Goal: Task Accomplishment & Management: Manage account settings

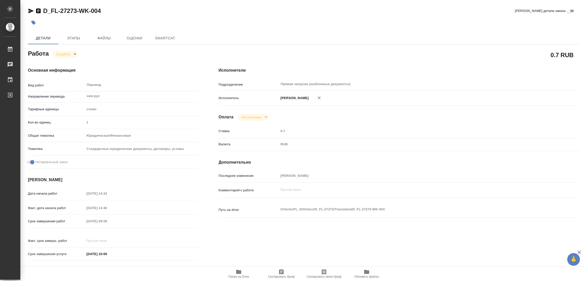
type textarea "x"
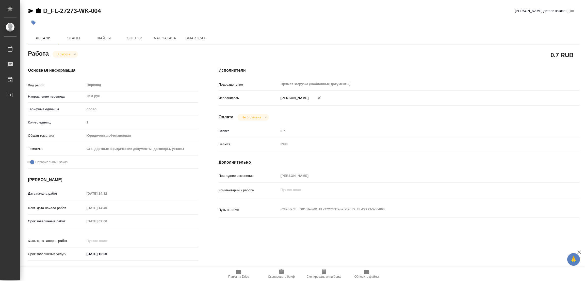
type textarea "x"
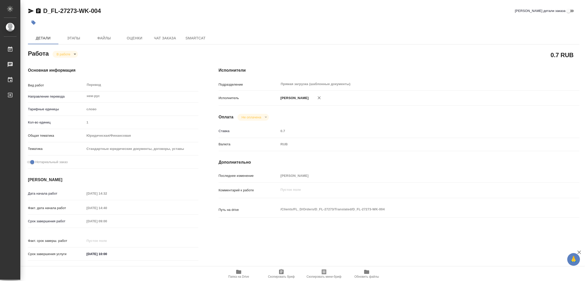
click at [237, 271] on icon "button" at bounding box center [238, 272] width 5 height 4
type textarea "x"
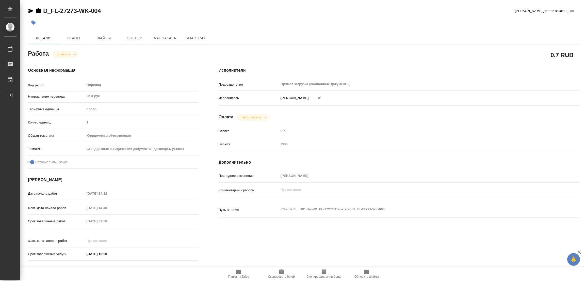
type textarea "x"
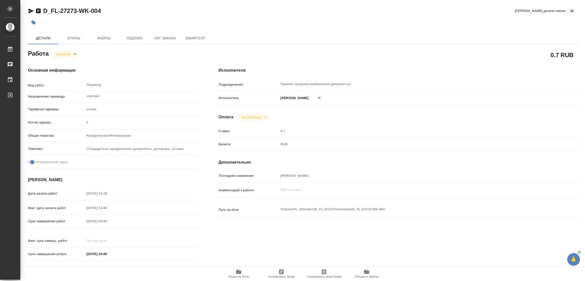
type textarea "x"
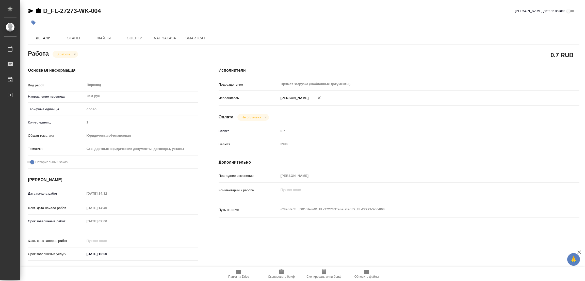
type textarea "x"
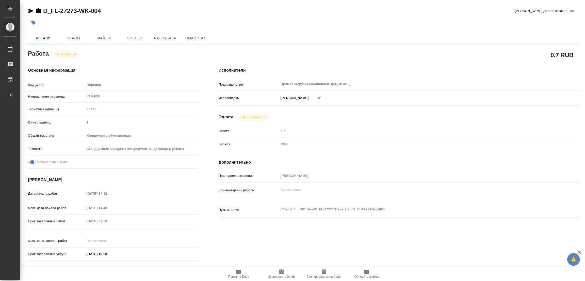
type textarea "x"
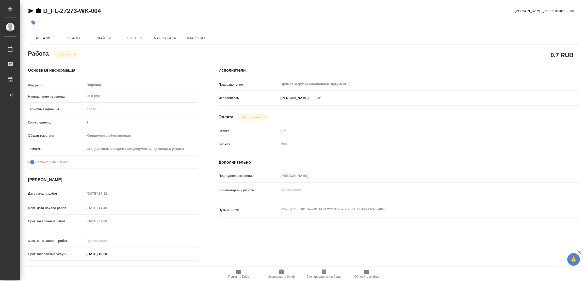
type textarea "x"
click at [76, 36] on span "Этапы" at bounding box center [73, 38] width 24 height 6
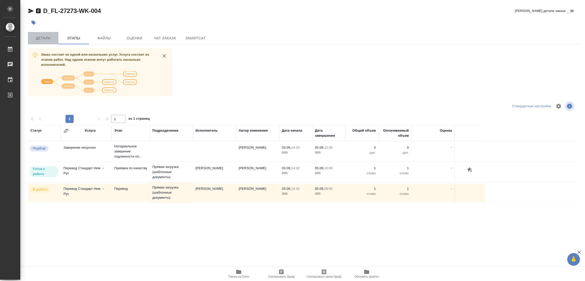
click at [39, 37] on span "Детали" at bounding box center [43, 38] width 24 height 6
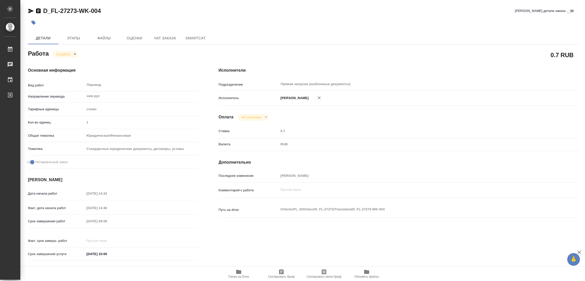
type textarea "x"
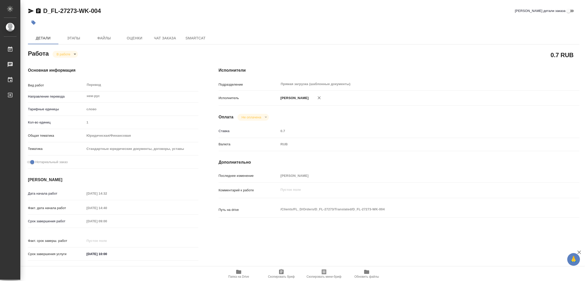
type textarea "x"
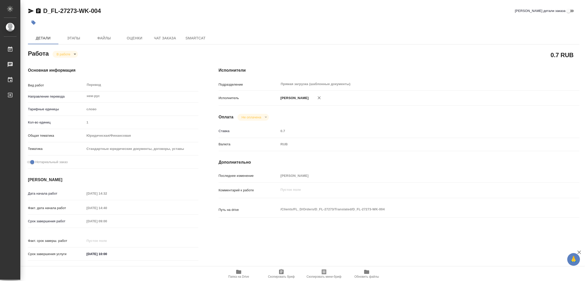
click at [64, 55] on body "🙏 .cls-1 fill:#fff; AWATERA Popova Galina Работы 0 Чаты График Выйти D_FL-27273…" at bounding box center [292, 140] width 585 height 281
type textarea "x"
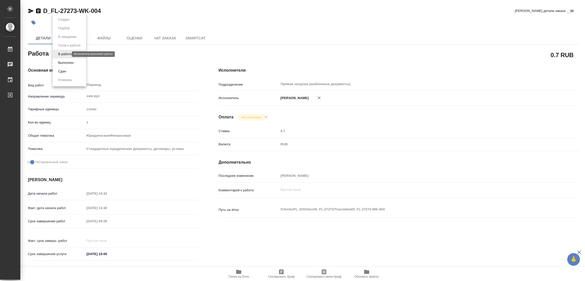
type textarea "x"
click at [62, 63] on button "Выполнен" at bounding box center [66, 63] width 19 height 6
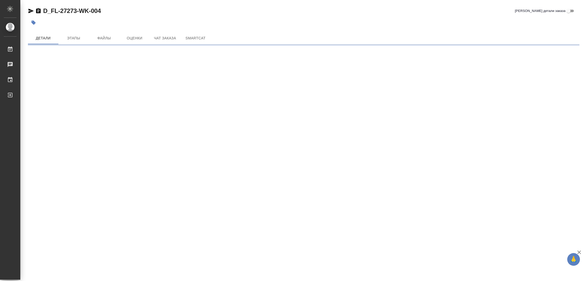
click at [33, 21] on icon "button" at bounding box center [34, 23] width 4 height 4
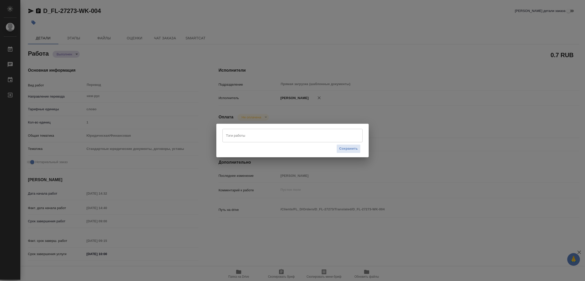
type textarea "x"
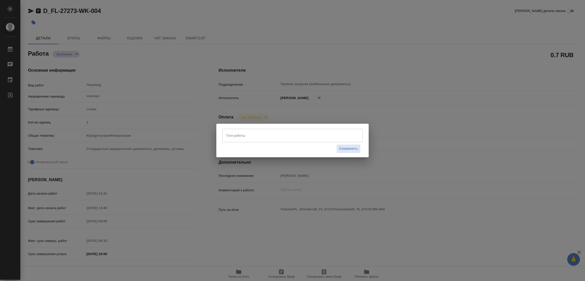
type textarea "x"
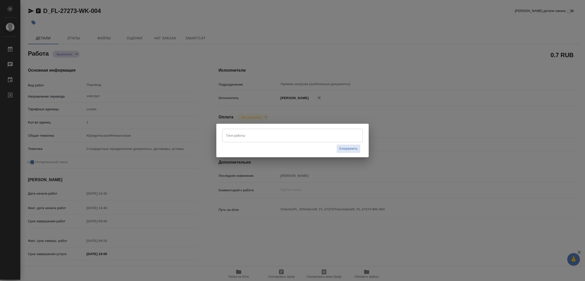
type textarea "x"
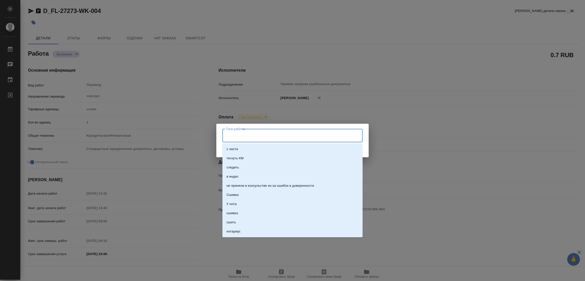
click at [232, 136] on input "Тэги работы" at bounding box center [288, 135] width 126 height 9
type textarea "x"
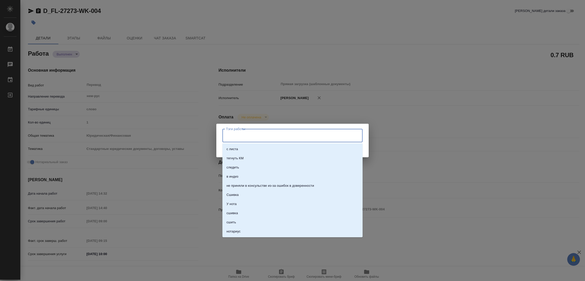
type textarea "x"
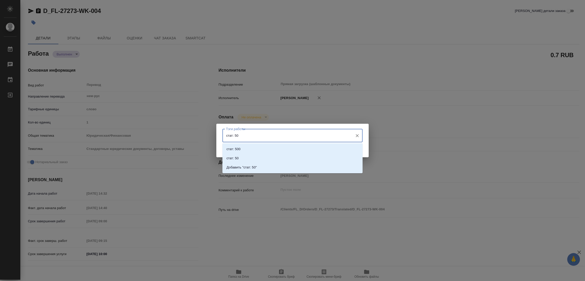
type input "стат: 500"
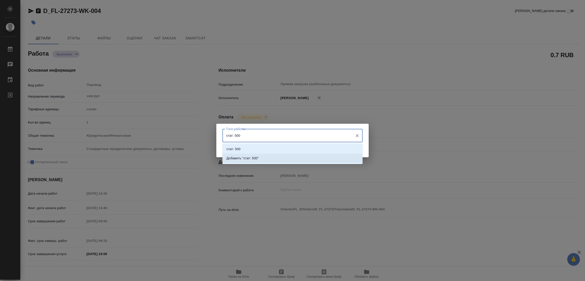
click at [253, 158] on p "Добавить "стат: 500"" at bounding box center [243, 158] width 32 height 5
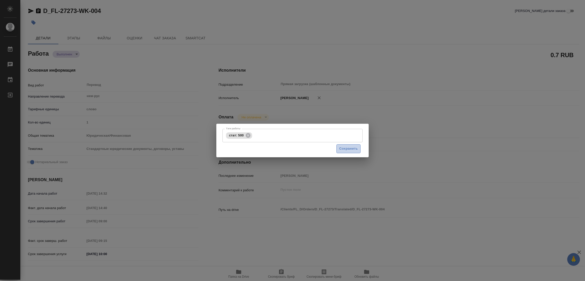
click at [345, 148] on span "Сохранить" at bounding box center [348, 149] width 19 height 6
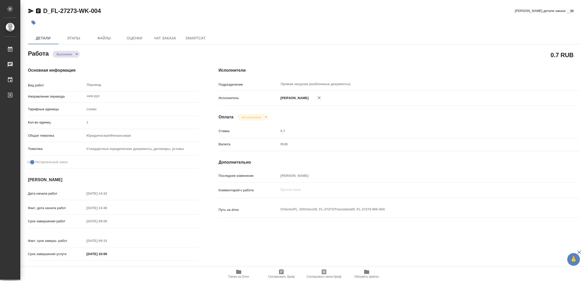
type input "completed"
type textarea "Перевод"
type textarea "x"
type input "нем-рус"
type input "5a8b1489cc6b4906c91bfd90"
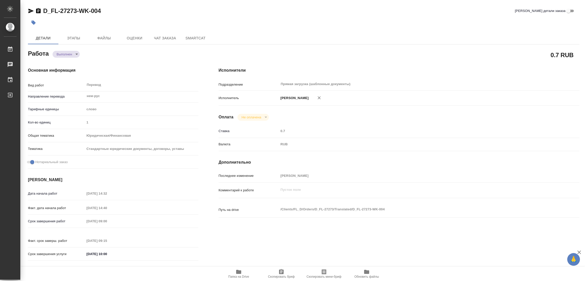
type input "1"
type input "yr-fn"
type input "5f647205b73bc97568ca66bf"
checkbox input "true"
type input "03.09.2025 14:32"
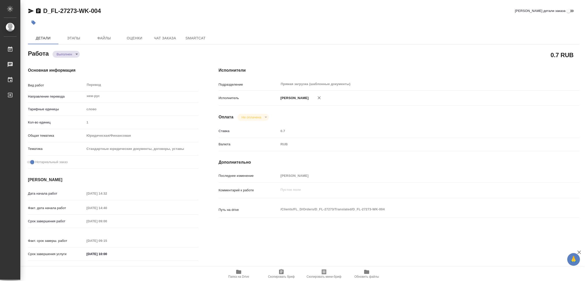
type input "03.09.2025 14:40"
type input "[DATE] 09:00"
type input "05.09.2025 09:15"
type input "[DATE] 10:00"
type input "Прямая загрузка (шаблонные документы)"
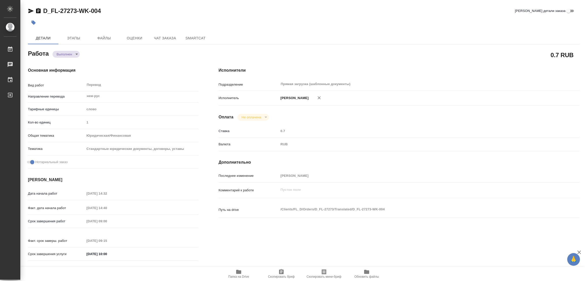
type input "notPayed"
type input "0.7"
type input "RUB"
type input "[PERSON_NAME]"
type textarea "x"
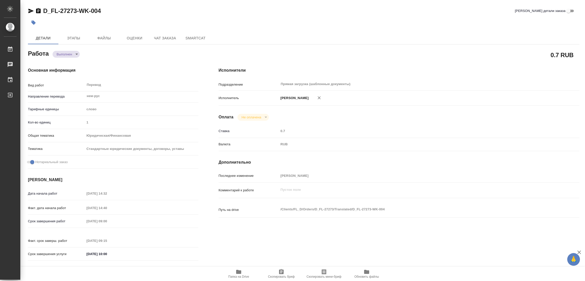
type textarea "/Clients/FL_D/Orders/D_FL-27273/Translated/D_FL-27273-WK-004"
type textarea "x"
type input "D_FL-27273"
type input "Перевод Стандарт"
type input "Корректура, Приёмка по качеству, Постредактура машинного перевода, Редактура, П…"
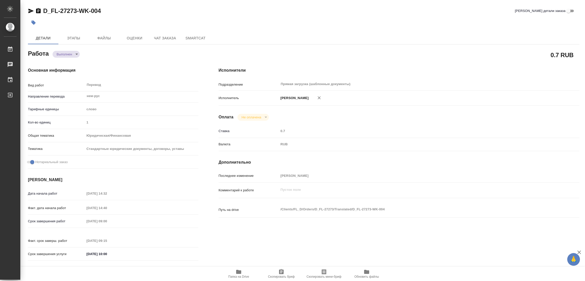
type input "Булахова Елена"
type input "/Clients/FL_D/Orders/D_FL-27273"
type textarea "x"
type textarea "рус текст не перенабиваем"
type textarea "x"
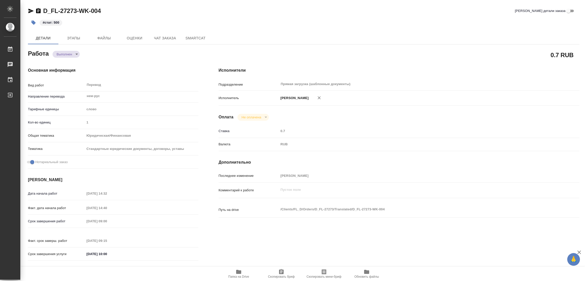
type textarea "x"
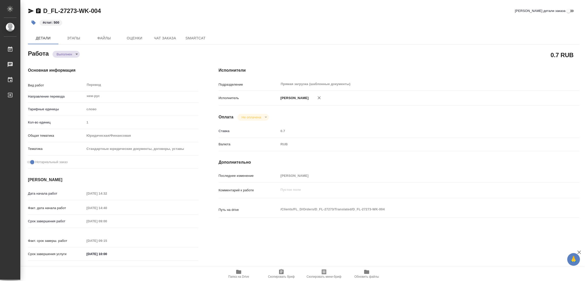
type textarea "x"
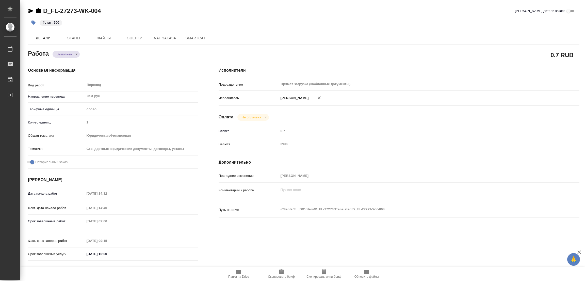
type textarea "x"
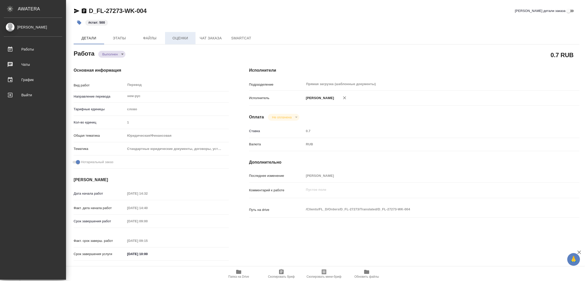
type textarea "x"
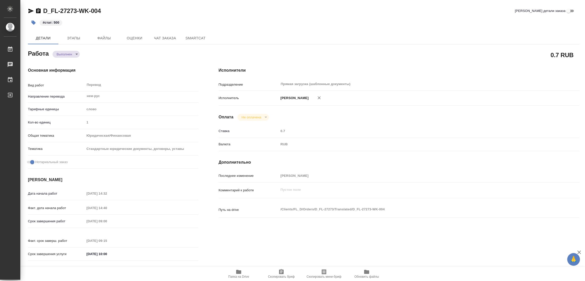
type textarea "x"
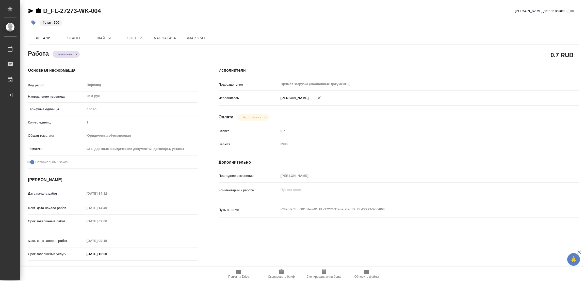
click at [164, 8] on div "D_FL-27273-WK-004 Кратко детали заказа" at bounding box center [304, 11] width 552 height 8
click at [285, 55] on div "0.7 RUB" at bounding box center [399, 55] width 361 height 13
type textarea "x"
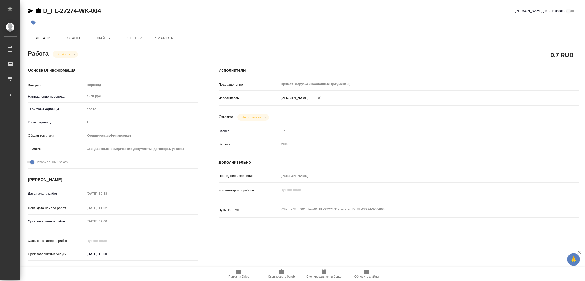
type textarea "x"
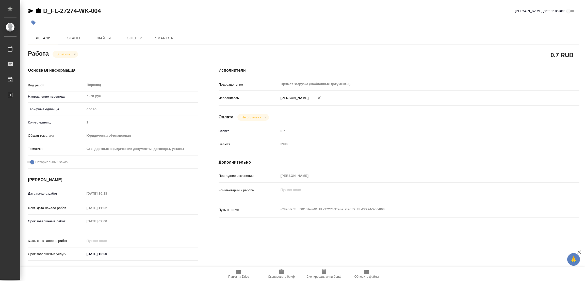
type textarea "x"
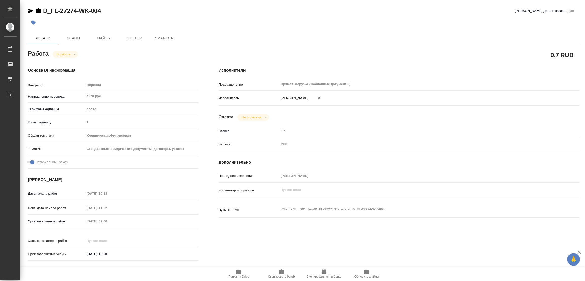
type textarea "x"
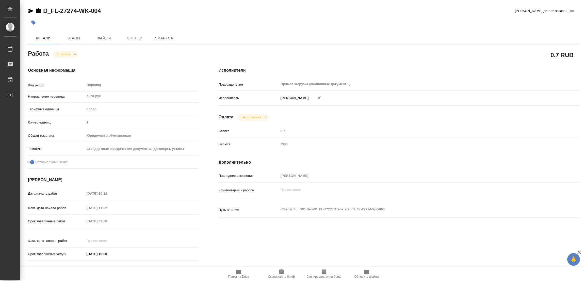
type textarea "x"
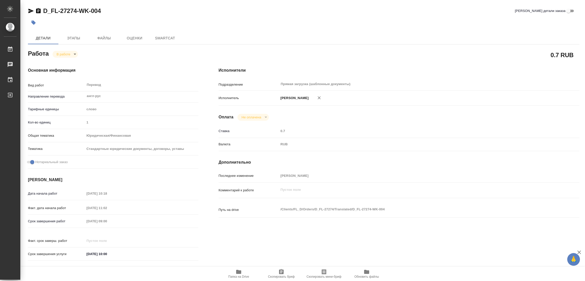
type textarea "x"
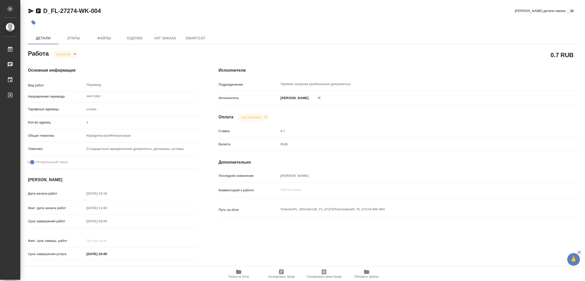
type textarea "x"
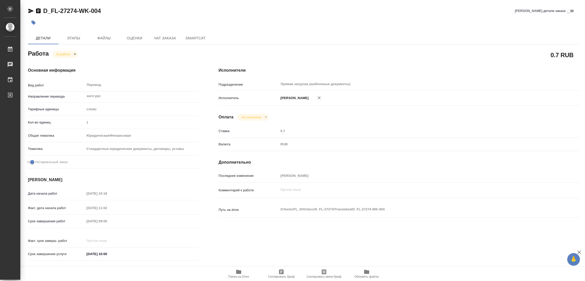
type textarea "x"
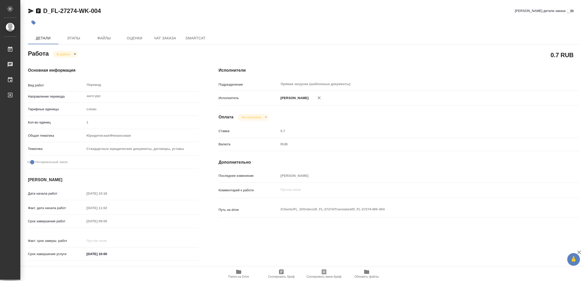
type textarea "x"
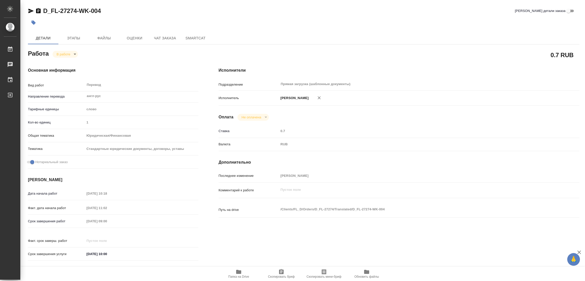
type textarea "x"
click at [237, 274] on icon "button" at bounding box center [238, 272] width 5 height 4
click at [75, 37] on span "Этапы" at bounding box center [73, 38] width 24 height 6
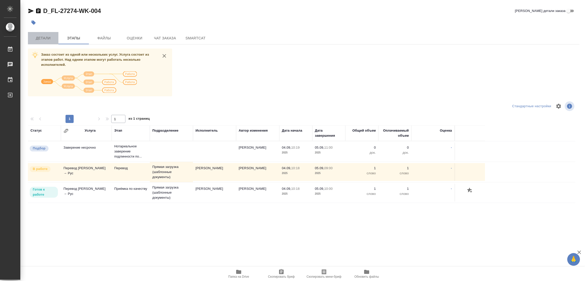
click at [38, 38] on span "Детали" at bounding box center [43, 38] width 24 height 6
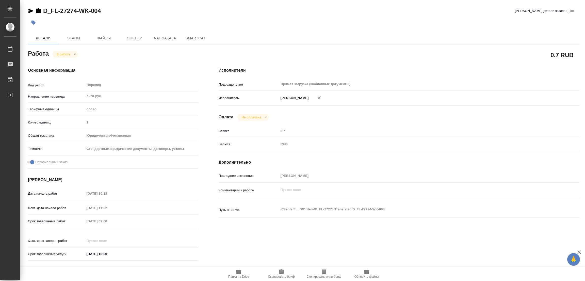
type textarea "x"
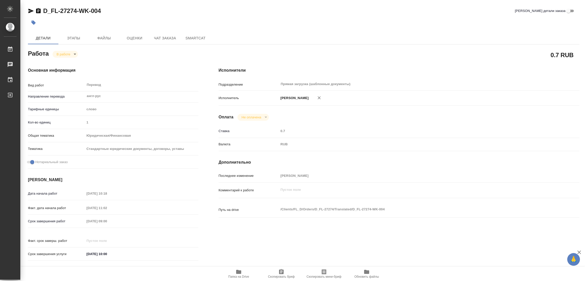
type textarea "x"
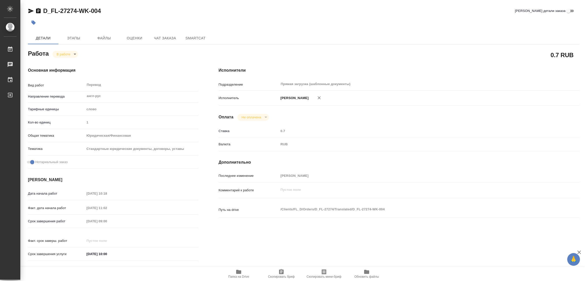
type textarea "x"
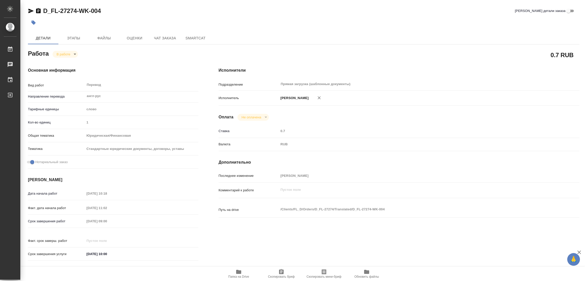
type textarea "x"
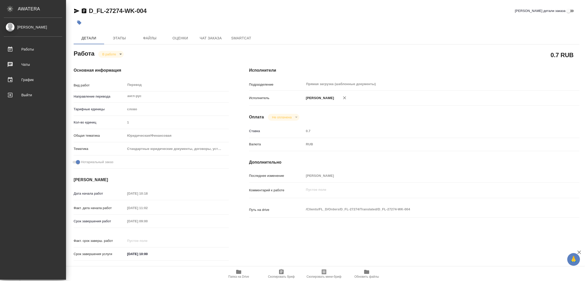
type textarea "x"
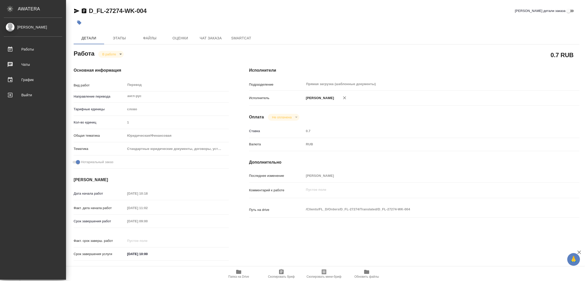
type textarea "x"
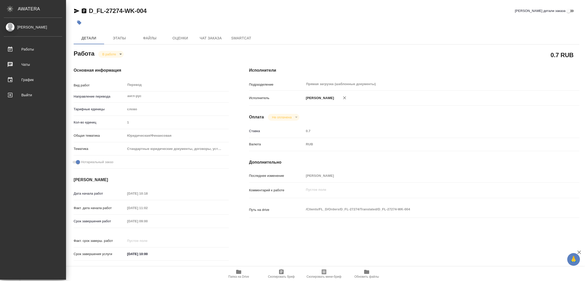
type textarea "x"
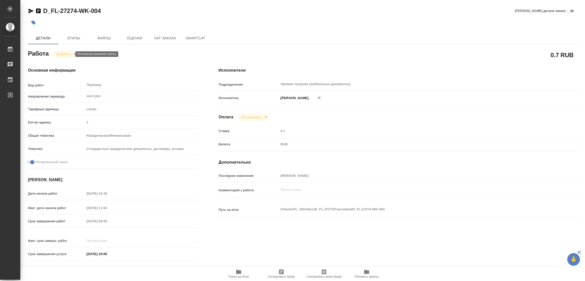
click at [60, 54] on body "🙏 .cls-1 fill:#fff; AWATERA Popova Galina Работы 0 Чаты График Выйти D_FL-27274…" at bounding box center [292, 140] width 585 height 281
click at [62, 61] on button "Выполнен" at bounding box center [66, 63] width 19 height 6
type textarea "x"
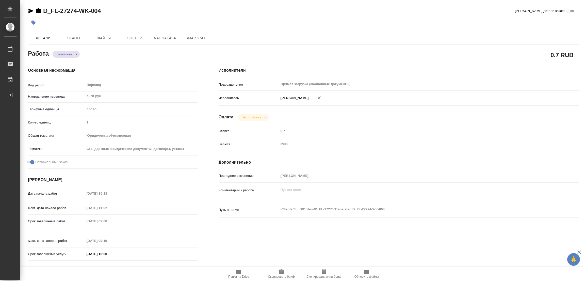
type textarea "x"
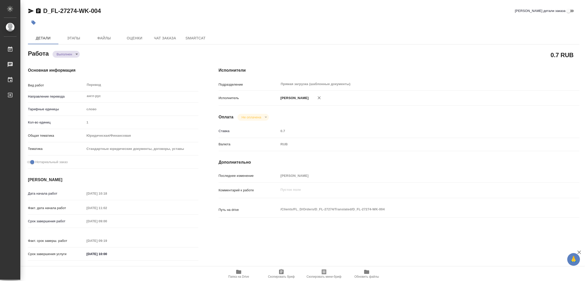
type textarea "x"
click at [34, 22] on icon "button" at bounding box center [34, 23] width 4 height 4
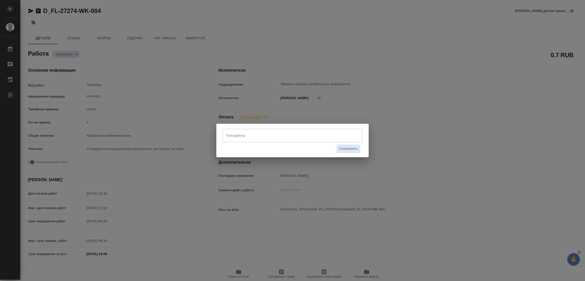
type textarea "x"
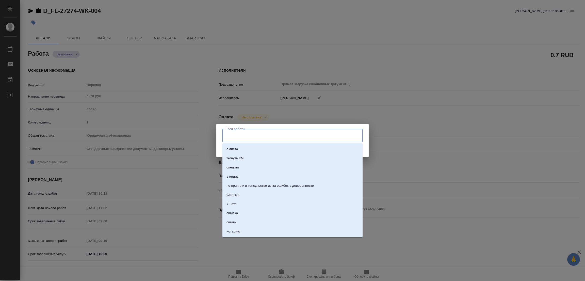
click at [236, 133] on input "Тэги работы" at bounding box center [288, 135] width 126 height 9
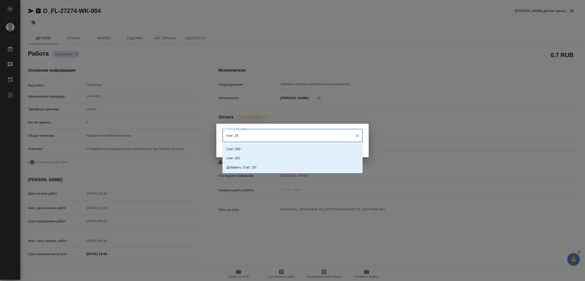
type input "стат: 250"
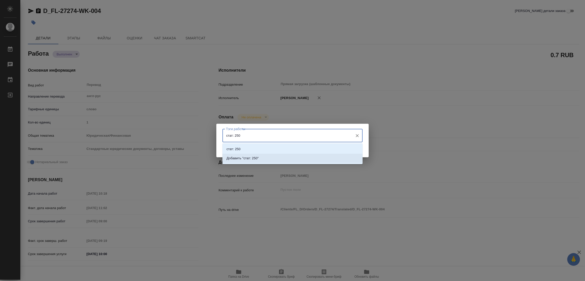
click at [253, 157] on p "Добавить "стат: 250"" at bounding box center [243, 158] width 32 height 5
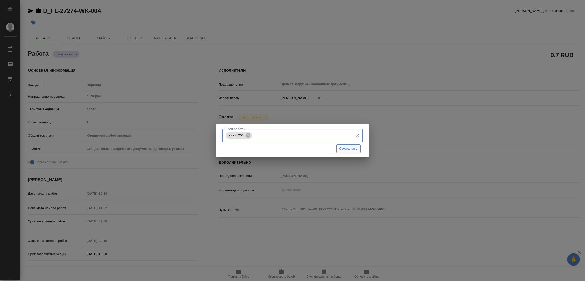
click at [345, 149] on span "Сохранить" at bounding box center [348, 149] width 19 height 6
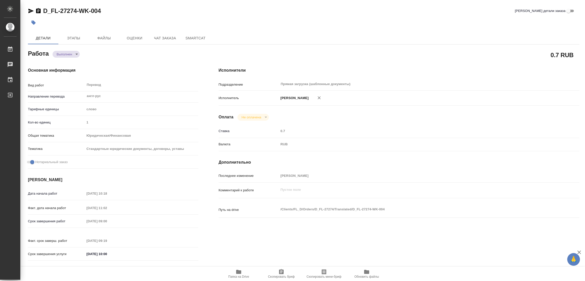
type input "completed"
type textarea "Перевод"
type textarea "x"
type input "англ-рус"
type input "5a8b1489cc6b4906c91bfd90"
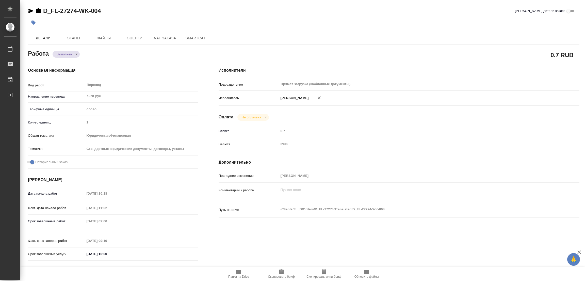
type input "1"
type input "yr-fn"
type input "5f647205b73bc97568ca66bf"
checkbox input "true"
type input "04.09.2025 10:18"
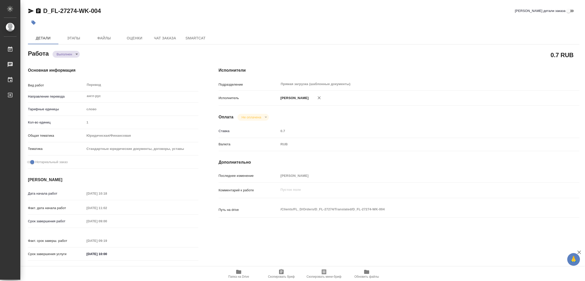
type input "04.09.2025 11:02"
type input "05.09.2025 09:00"
type input "05.09.2025 09:19"
type input "05.09.2025 10:00"
type input "Прямая загрузка (шаблонные документы)"
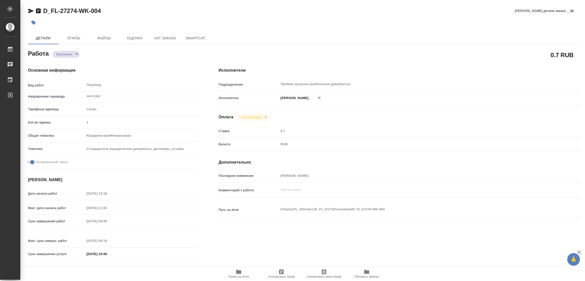
type input "notPayed"
type input "0.7"
type input "RUB"
type input "Попова Галина"
type textarea "x"
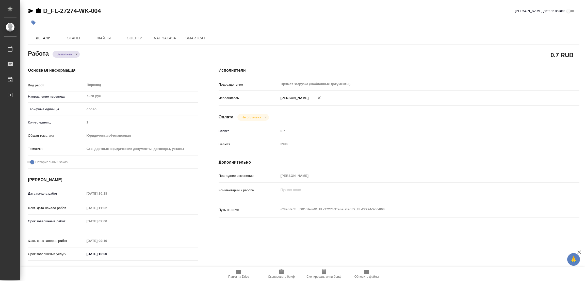
type textarea "/Clients/FL_D/Orders/D_FL-27274/Translated/D_FL-27274-WK-004"
type textarea "x"
type input "D_FL-27274"
type input "Перевод Стандарт"
type input "Корректура, Редактура, Перевод, Приёмка по качеству, Постредактура машинного пе…"
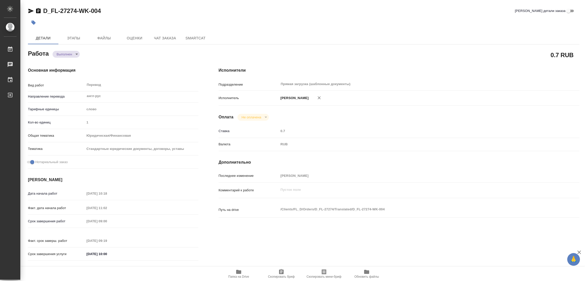
type input "Булахова Елена"
type input "/Clients/FL_D/Orders/D_FL-27274"
type textarea "x"
type textarea "рус текст не перенабиваем"
type textarea "x"
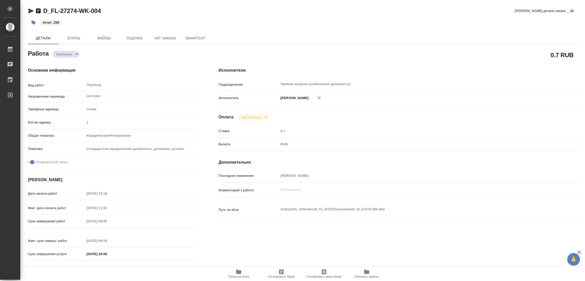
type textarea "x"
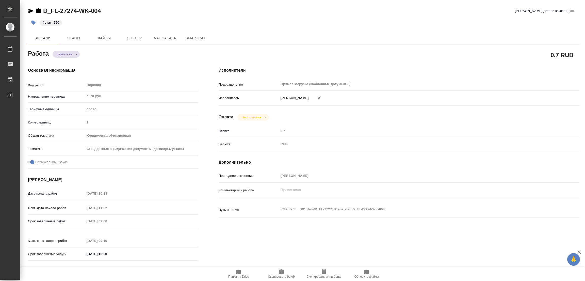
type textarea "x"
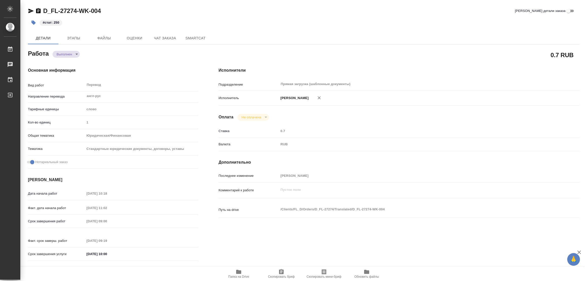
type textarea "x"
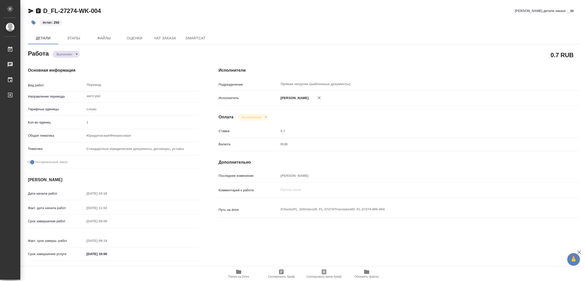
click at [129, 66] on div "Основная информация Вид работ Перевод x ​ Направление перевода англ-рус ​ Тариф…" at bounding box center [113, 165] width 191 height 217
type textarea "x"
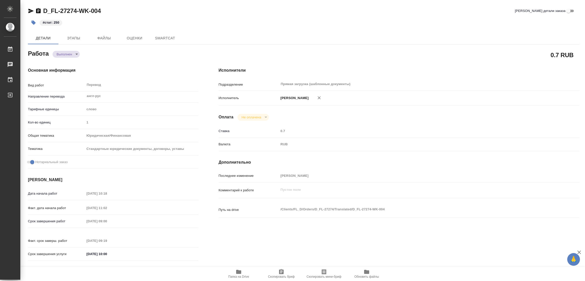
type textarea "x"
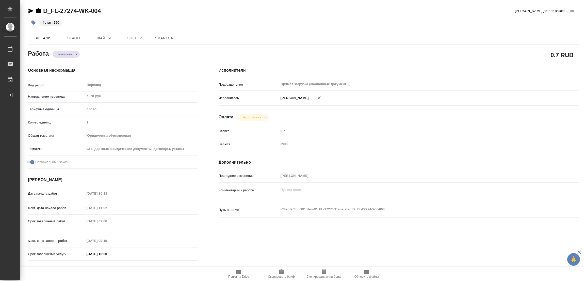
type textarea "x"
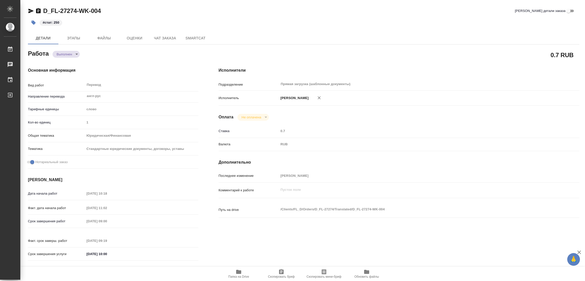
type textarea "x"
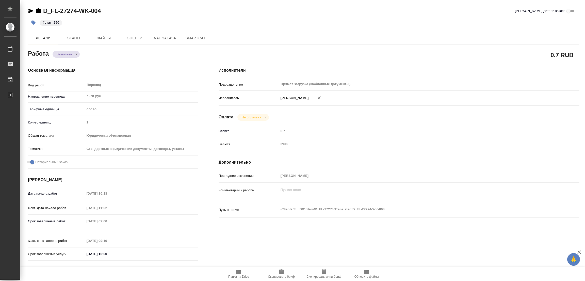
type textarea "x"
click at [295, 30] on div "D_FL-27274-WK-004 Кратко детали заказа #стат: 250 Детали Этапы Файлы Оценки Чат…" at bounding box center [303, 213] width 557 height 426
type textarea "x"
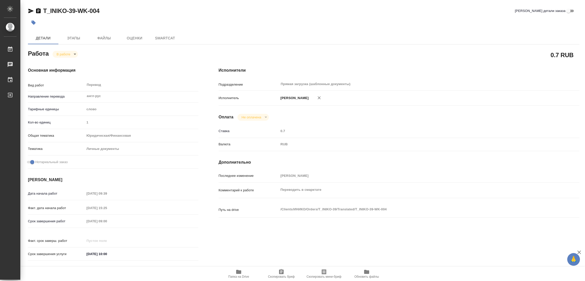
type textarea "x"
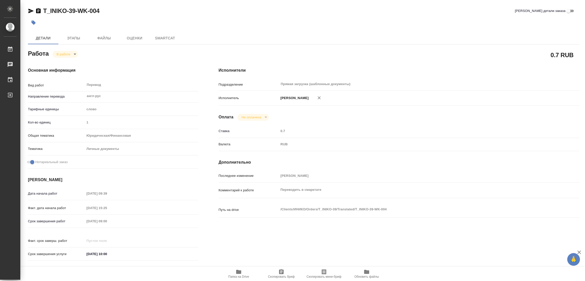
type textarea "x"
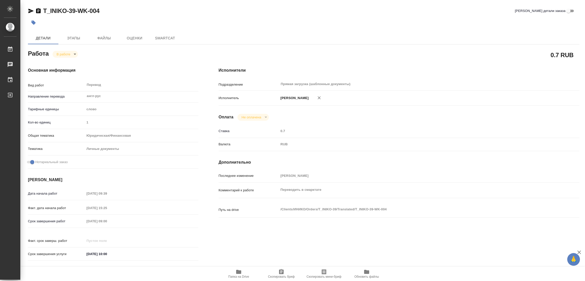
type textarea "x"
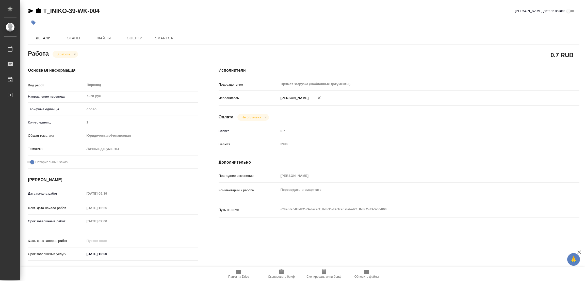
type textarea "x"
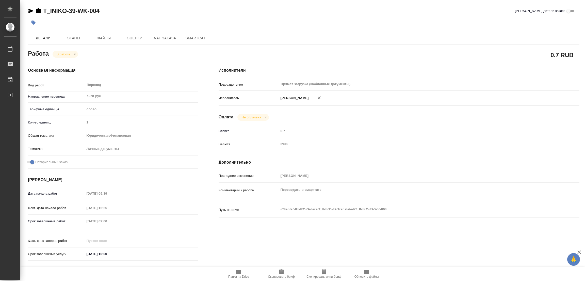
type textarea "x"
click at [235, 271] on span "Папка на Drive" at bounding box center [239, 274] width 37 height 10
type textarea "x"
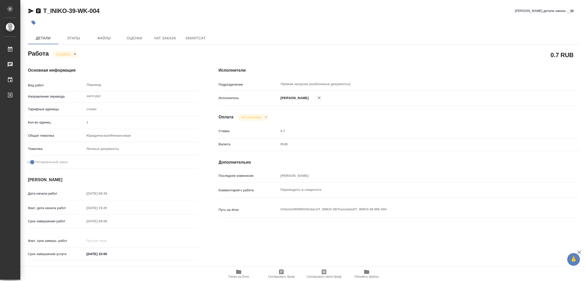
type textarea "x"
click at [70, 36] on span "Этапы" at bounding box center [73, 38] width 24 height 6
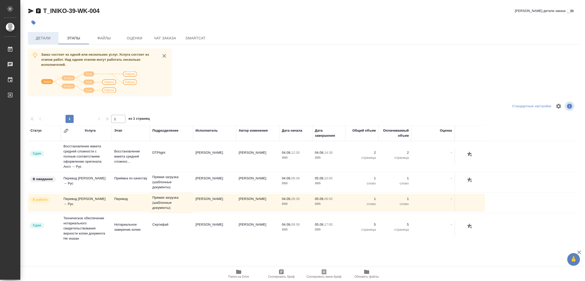
click at [44, 38] on span "Детали" at bounding box center [43, 38] width 24 height 6
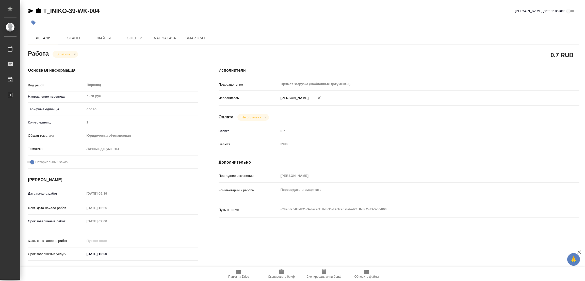
type textarea "x"
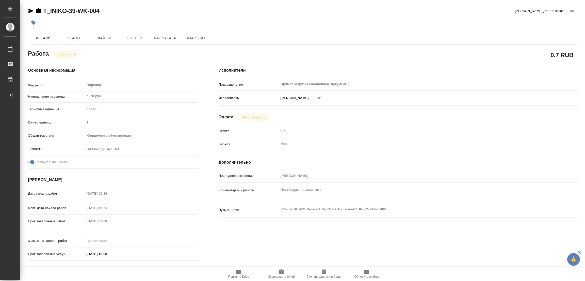
type textarea "x"
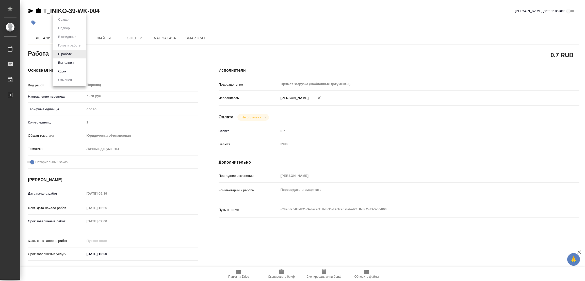
click at [65, 57] on body "🙏 .cls-1 fill:#fff; AWATERA [PERSON_NAME] Работы 0 Чаты График Выйти T_INIKO-39…" at bounding box center [292, 140] width 585 height 281
type textarea "x"
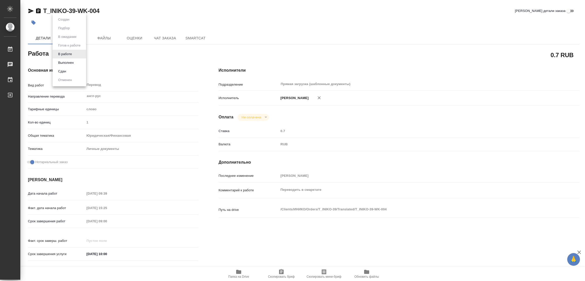
type textarea "x"
click at [62, 62] on button "Выполнен" at bounding box center [66, 63] width 19 height 6
type textarea "x"
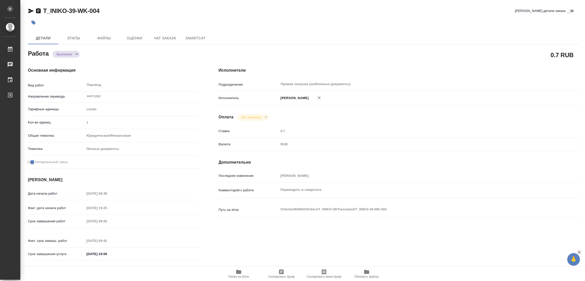
type textarea "x"
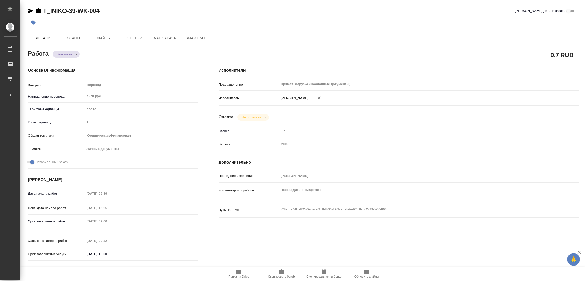
type textarea "x"
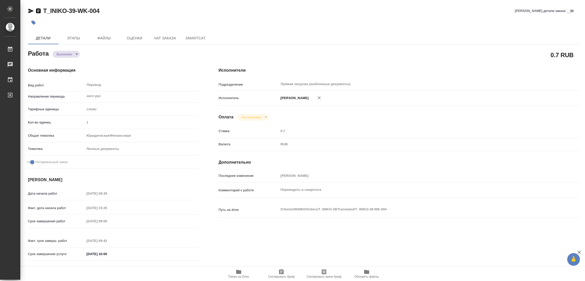
type textarea "x"
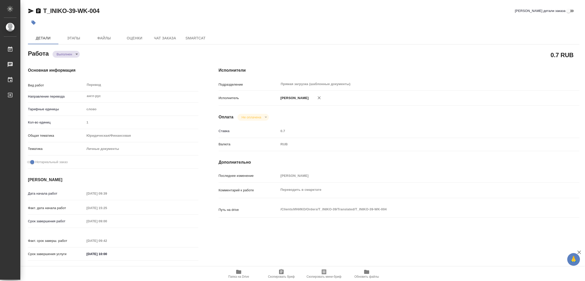
type textarea "x"
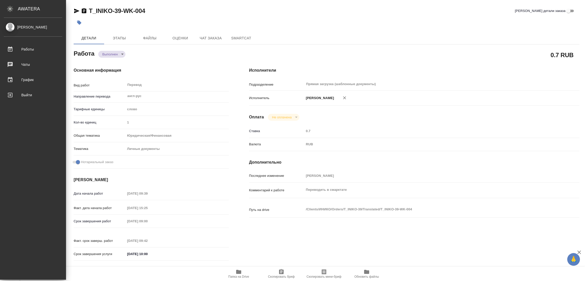
type textarea "x"
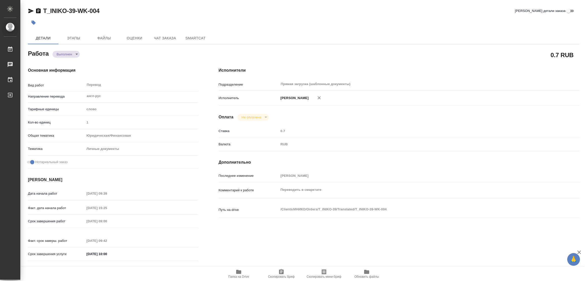
click at [53, 27] on div at bounding box center [212, 22] width 368 height 11
click at [32, 21] on icon "button" at bounding box center [33, 22] width 5 height 5
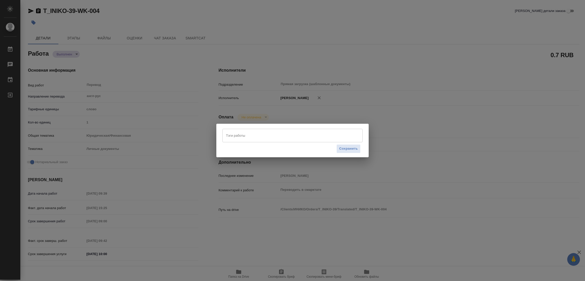
click at [239, 136] on input "Тэги работы" at bounding box center [288, 135] width 126 height 9
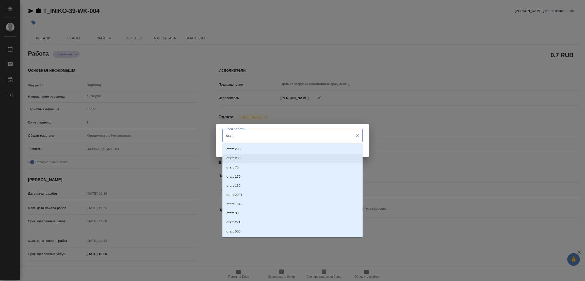
paste input "375.65"
type input "стат: 375.65"
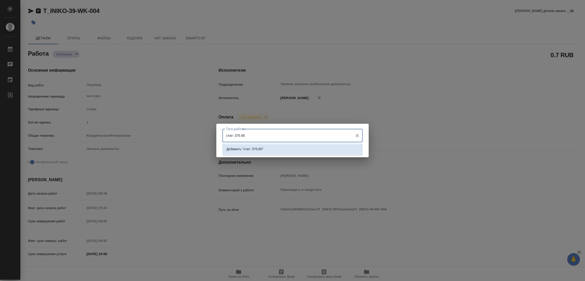
click at [260, 148] on p "Добавить "стат: 375.65"" at bounding box center [245, 149] width 37 height 5
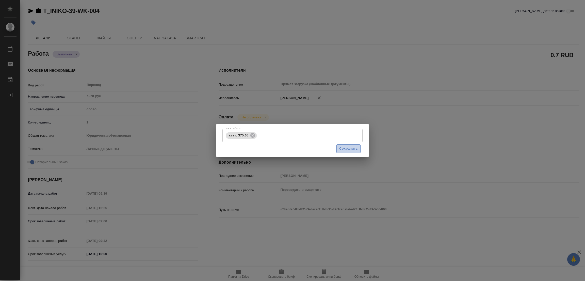
click at [349, 147] on span "Сохранить" at bounding box center [348, 149] width 19 height 6
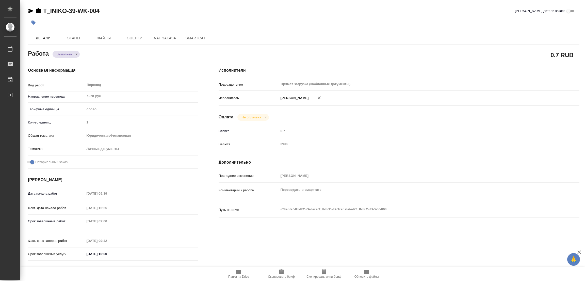
type input "completed"
type textarea "Перевод"
type textarea "x"
type input "англ-рус"
type input "5a8b1489cc6b4906c91bfd90"
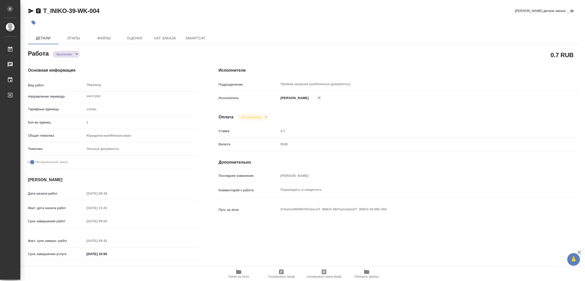
type input "1"
type input "yr-fn"
type input "5a8b8b956a9677013d343cfe"
checkbox input "true"
type input "[DATE] 09:39"
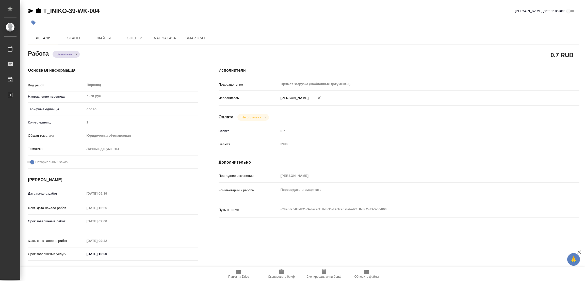
type input "[DATE] 15:25"
type input "[DATE] 09:00"
type input "[DATE] 09:42"
type input "[DATE] 10:00"
type input "Прямая загрузка (шаблонные документы)"
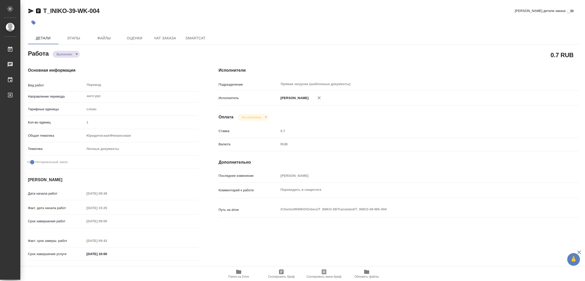
type input "notPayed"
type input "0.7"
type input "RUB"
type input "[PERSON_NAME]"
type textarea "Переводить в смарктате"
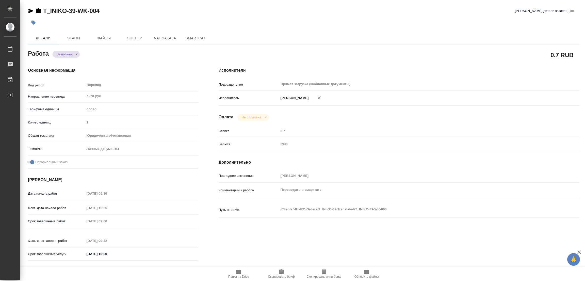
type textarea "x"
type textarea "/Clients/ИНИКО/Orders/T_INIKO-39/Translated/T_INIKO-39-WK-004"
type textarea "x"
type input "T_INIKO-39"
type input "Перевод Стандарт"
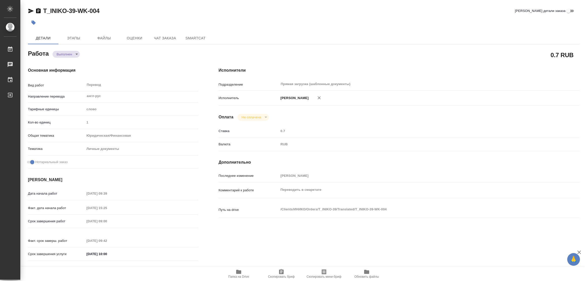
type input "Редактура, Постредактура машинного перевода, Перевод, Приёмка по качеству, Корр…"
type input "[PERSON_NAME]"
type input "/Clients/ИНИКО/Orders/T_INIKO-39"
type textarea "x"
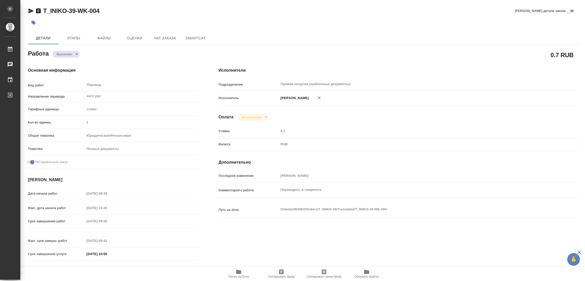
type textarea "анг-рус под нот + снять нзк с нзп"
type textarea "x"
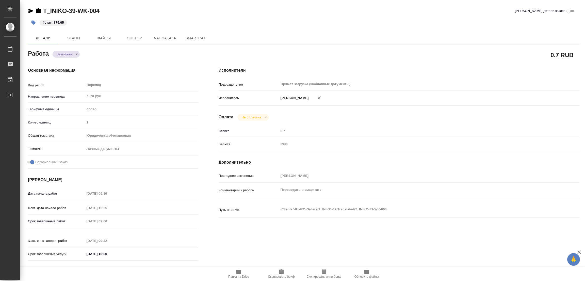
type textarea "x"
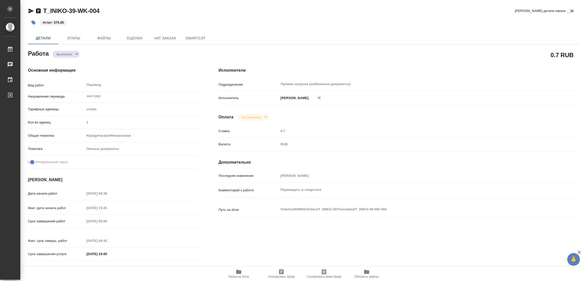
type textarea "x"
drag, startPoint x: 129, startPoint y: 71, endPoint x: 70, endPoint y: 2, distance: 90.5
click at [129, 71] on h4 "Основная информация" at bounding box center [113, 70] width 170 height 6
type textarea "x"
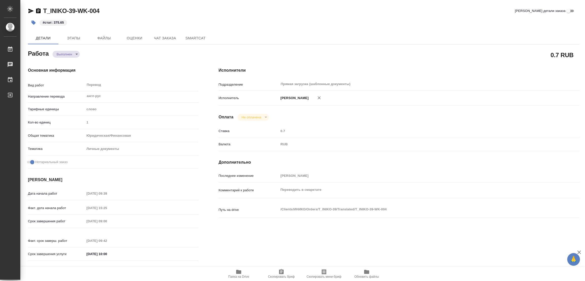
type textarea "x"
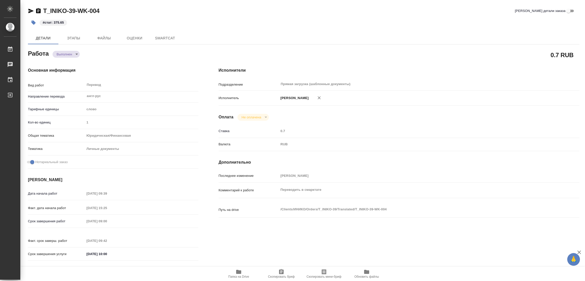
type textarea "x"
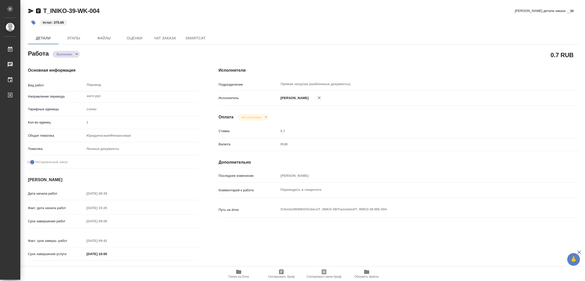
type textarea "x"
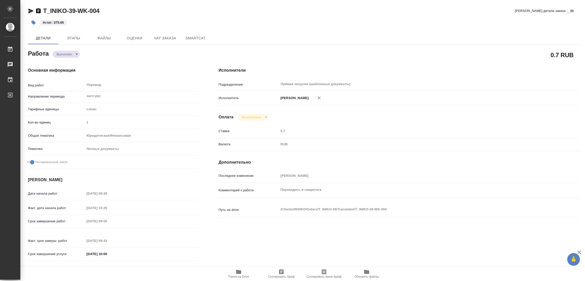
type textarea "x"
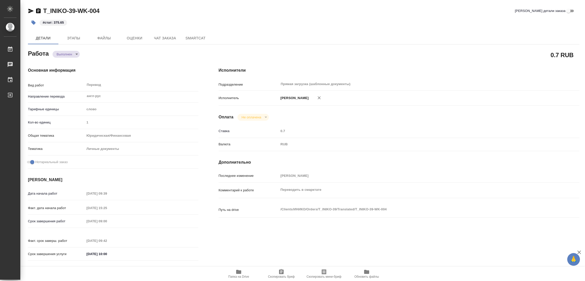
type textarea "x"
drag, startPoint x: 113, startPoint y: 23, endPoint x: 106, endPoint y: 19, distance: 8.0
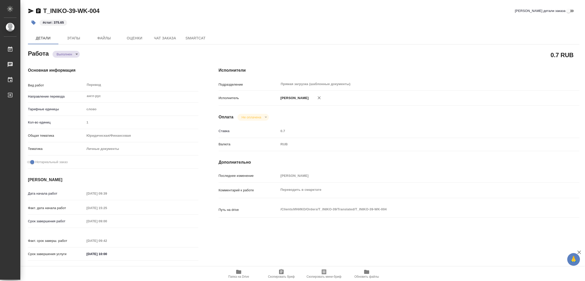
click at [113, 23] on div "#стат: 375.65" at bounding box center [212, 22] width 368 height 11
type textarea "x"
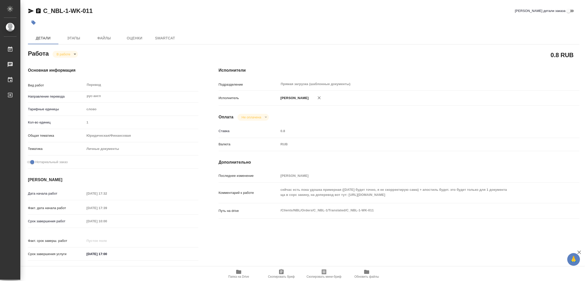
type textarea "x"
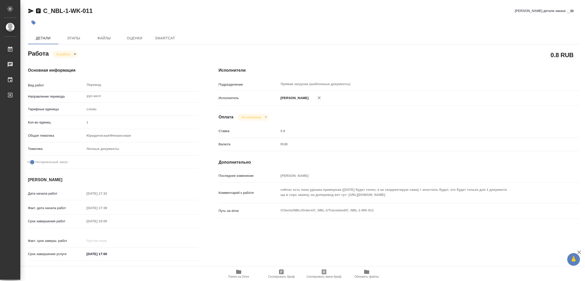
type textarea "x"
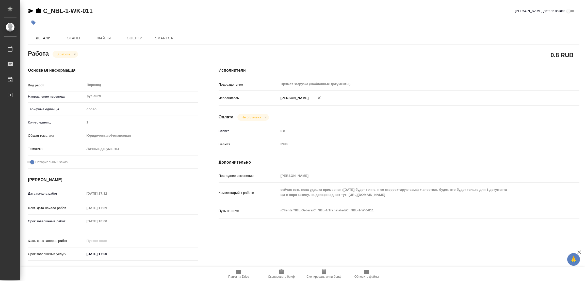
type textarea "x"
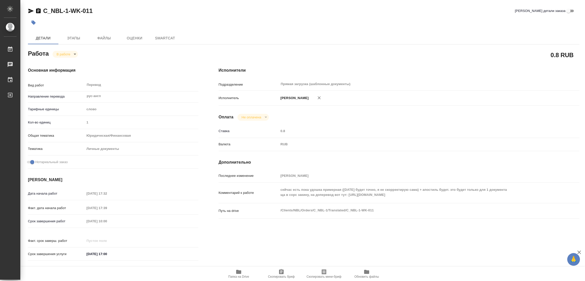
type textarea "x"
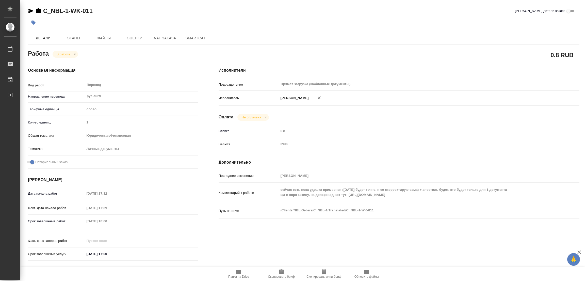
type textarea "x"
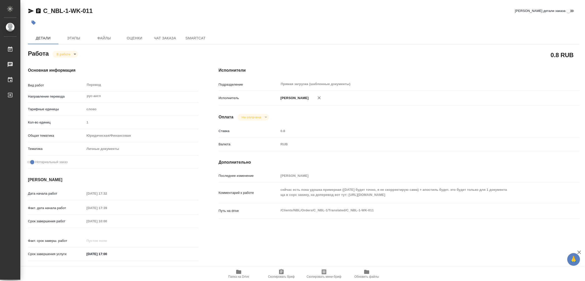
type textarea "x"
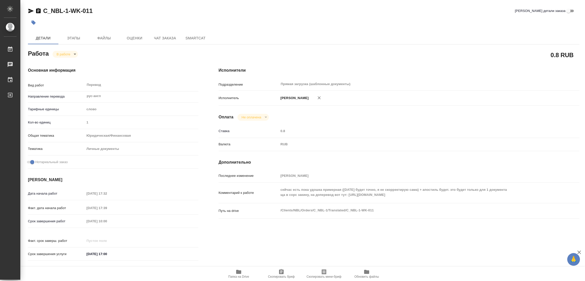
type textarea "x"
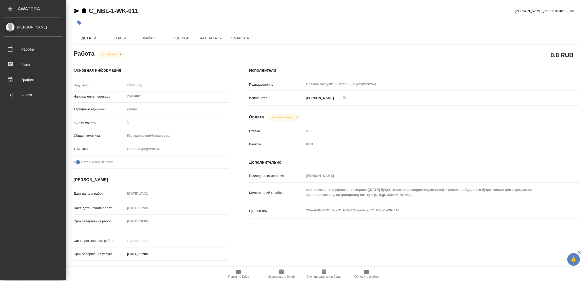
type textarea "x"
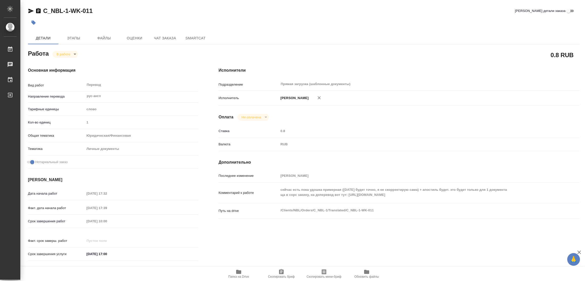
type textarea "x"
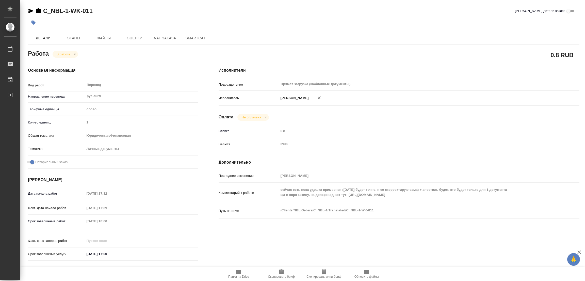
type textarea "x"
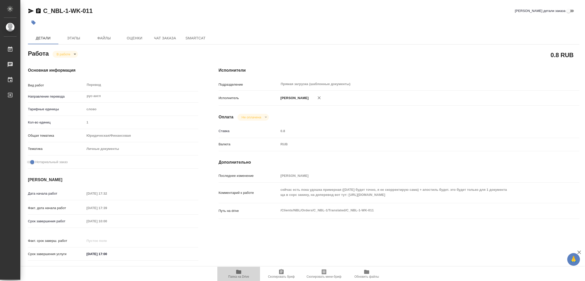
click at [241, 270] on icon "button" at bounding box center [239, 272] width 6 height 6
click at [67, 52] on body "🙏 .cls-1 fill:#fff; AWATERA Popova Galina Работы 0 Чаты График Выйти C_NBL-1-WK…" at bounding box center [292, 140] width 585 height 281
click at [128, 65] on div at bounding box center [292, 140] width 585 height 281
click at [74, 36] on span "Этапы" at bounding box center [73, 38] width 24 height 6
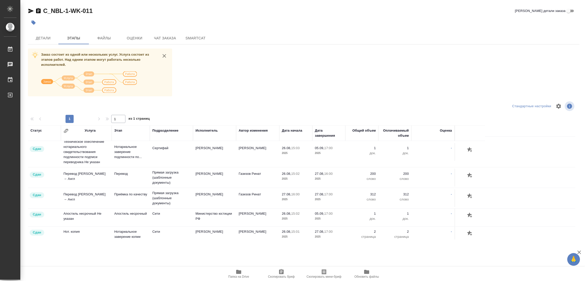
scroll to position [67, 0]
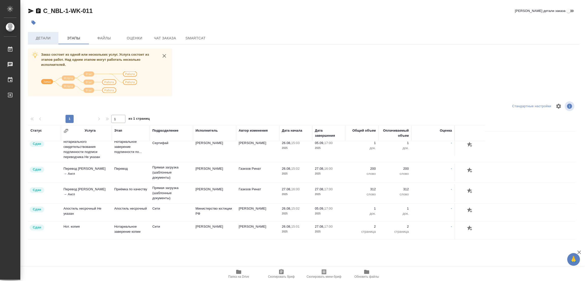
click at [39, 38] on span "Детали" at bounding box center [43, 38] width 24 height 6
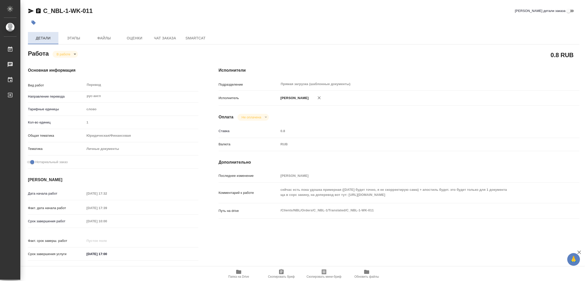
type textarea "x"
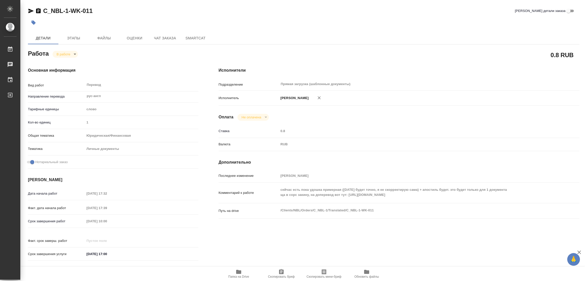
type textarea "x"
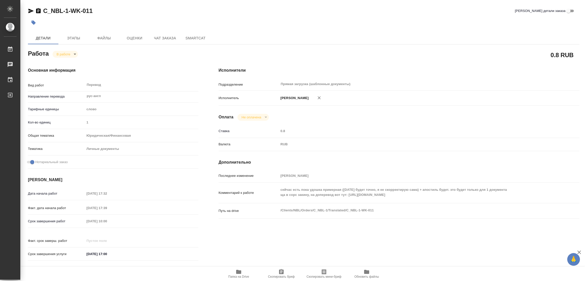
type textarea "x"
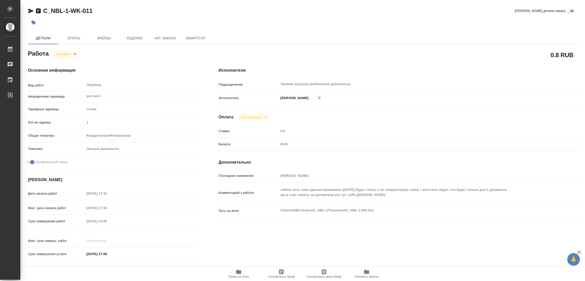
type textarea "x"
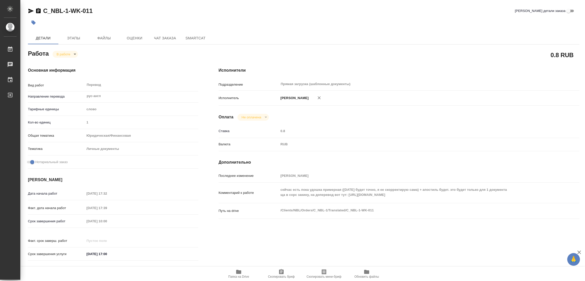
type textarea "x"
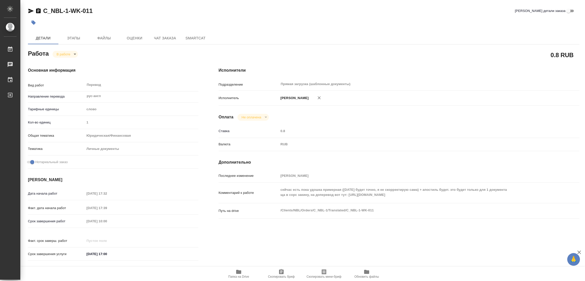
click at [65, 54] on body "🙏 .cls-1 fill:#fff; AWATERA Popova Galina Работы 0 Чаты График Выйти C_NBL-1-WK…" at bounding box center [292, 140] width 585 height 281
click at [67, 61] on button "Выполнен" at bounding box center [66, 63] width 19 height 6
type textarea "x"
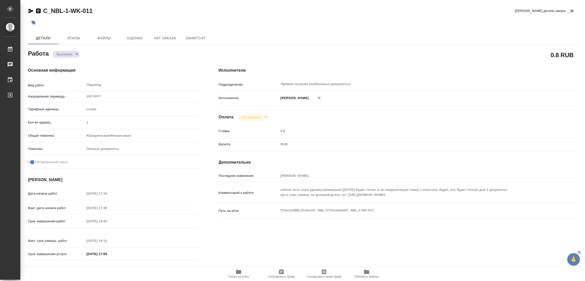
type textarea "x"
click at [33, 21] on icon "button" at bounding box center [34, 23] width 4 height 4
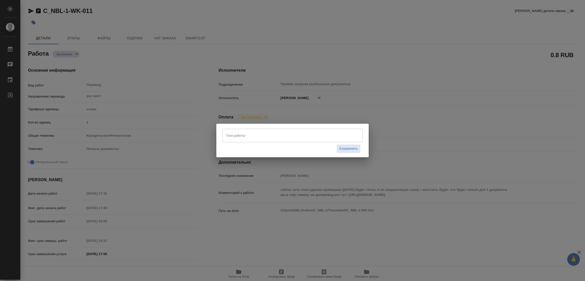
type textarea "x"
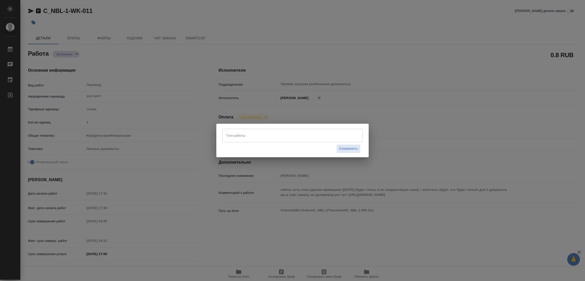
type textarea "x"
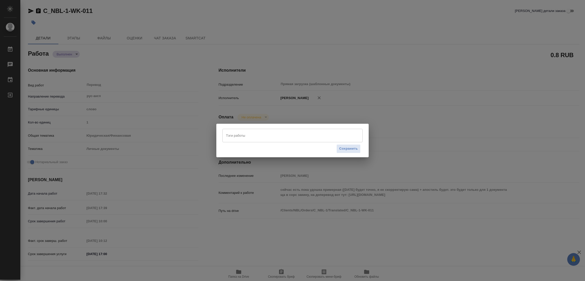
type textarea "x"
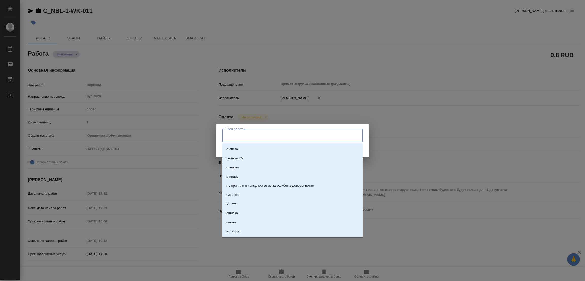
click at [228, 134] on input "Тэги работы" at bounding box center [288, 135] width 126 height 9
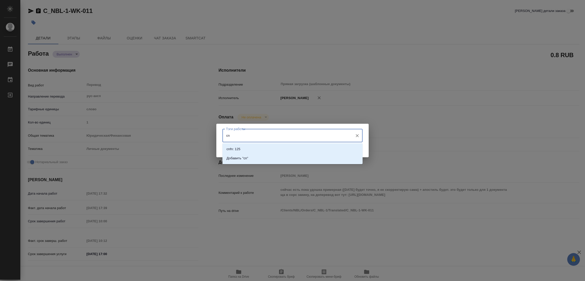
type input "c"
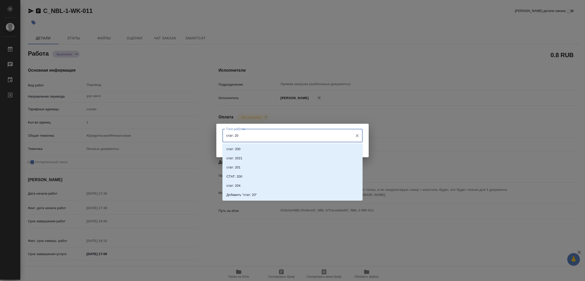
type input "стат: 200"
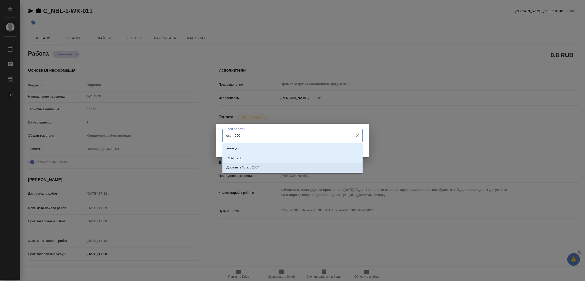
click at [246, 165] on p "Добавить "стат: 200"" at bounding box center [243, 167] width 32 height 5
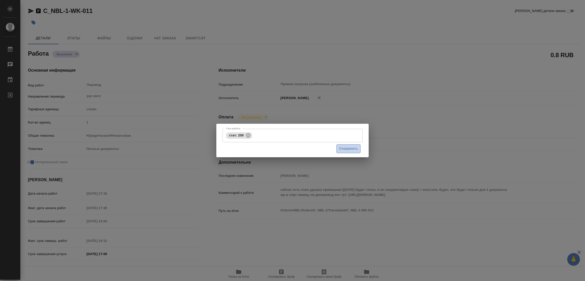
click at [342, 146] on span "Сохранить" at bounding box center [348, 149] width 19 height 6
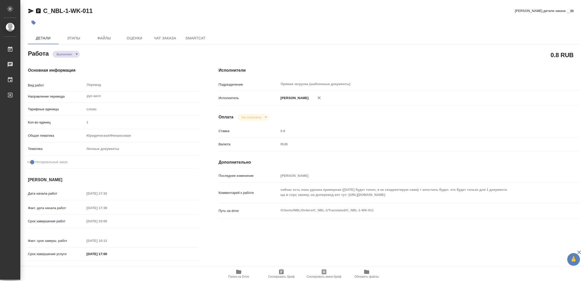
type input "completed"
type textarea "Перевод"
type textarea "x"
type input "рус-англ"
type input "5a8b1489cc6b4906c91bfd90"
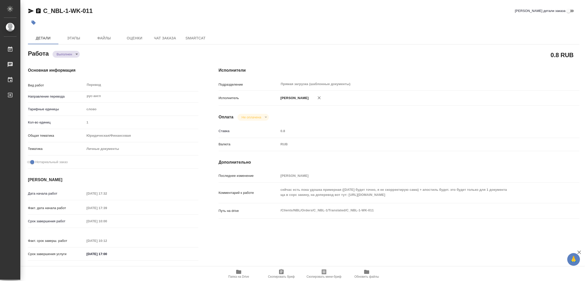
type input "1"
type input "yr-fn"
type input "5a8b8b956a9677013d343cfe"
checkbox input "true"
type input "04.09.2025 17:32"
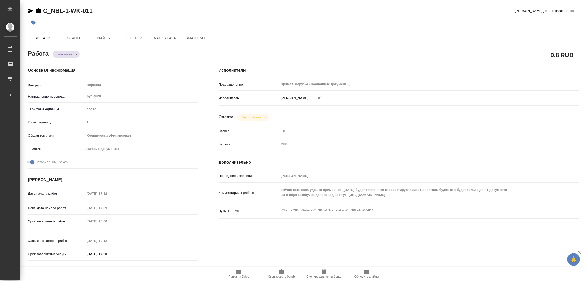
type input "04.09.2025 17:39"
type input "05.09.2025 10:00"
type input "05.09.2025 10:12"
type input "05.09.2025 17:00"
type input "Прямая загрузка (шаблонные документы)"
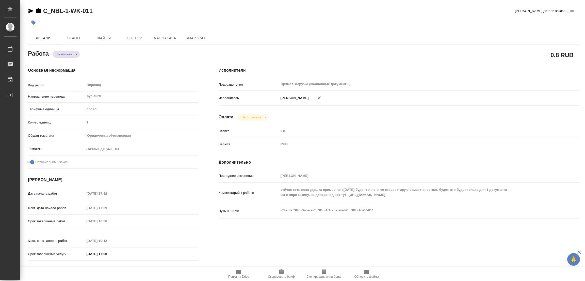
type input "notPayed"
type input "0.8"
type input "RUB"
type input "Попова Галина"
type textarea "сейчас есть пока удошка примерная (завтра будет точно, я ее скорректирую сама) …"
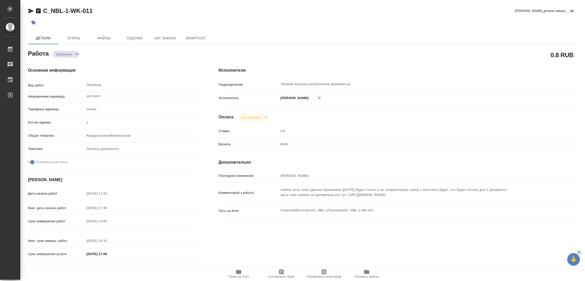
type textarea "x"
type textarea "/Clients/NBL/Orders/C_NBL-1/Translated/C_NBL-1-WK-011"
type textarea "x"
type input "C_NBL-1"
type input "Перевод Стандарт"
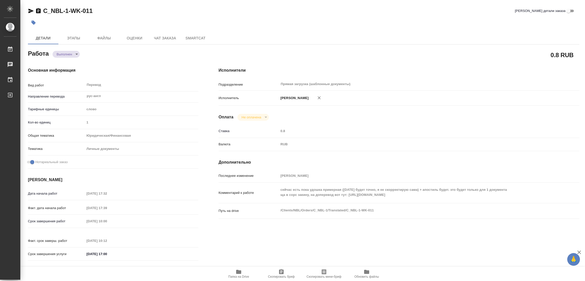
type input "Редактура, Приёмка по качеству, Перевод, Корректура, Постредактура машинного пе…"
type input "Лямина Надежда"
type input "/Clients/NBL/Orders/C_NBL-1"
type textarea "Al-Zhabi Makher"
type textarea "x"
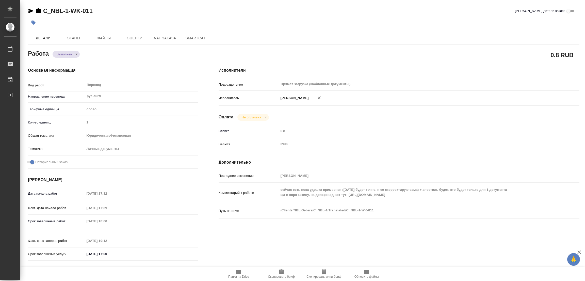
type textarea "нот"
type textarea "x"
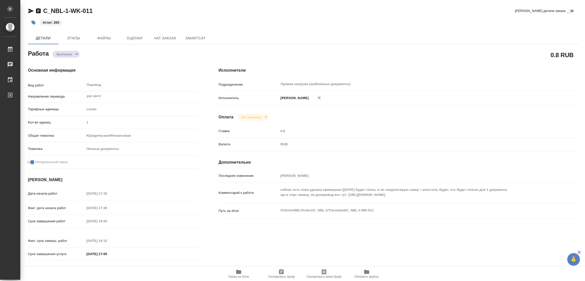
type textarea "x"
click at [474, 95] on div "[PERSON_NAME]" at bounding box center [414, 98] width 271 height 11
type textarea "x"
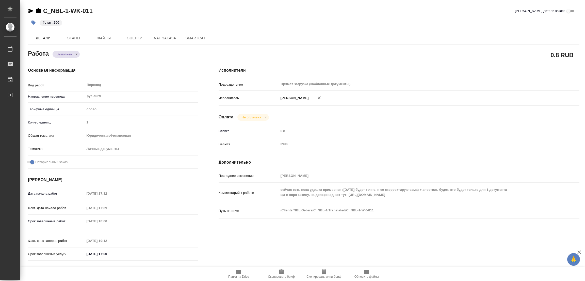
type textarea "x"
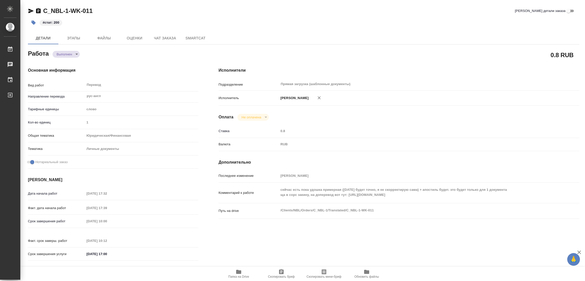
type textarea "x"
click at [290, 32] on div "Детали Этапы Файлы Оценки Чат заказа SmartCat" at bounding box center [304, 38] width 552 height 12
click at [305, 18] on div "#стат: 200" at bounding box center [212, 22] width 368 height 11
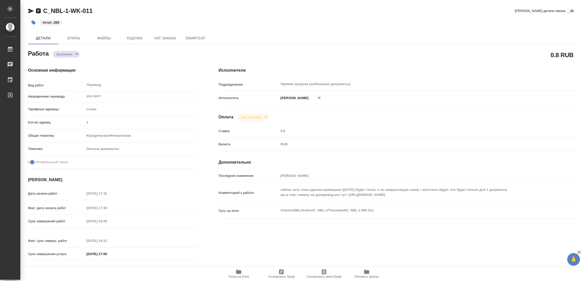
click at [497, 163] on h4 "Дополнительно" at bounding box center [399, 162] width 361 height 6
type textarea "x"
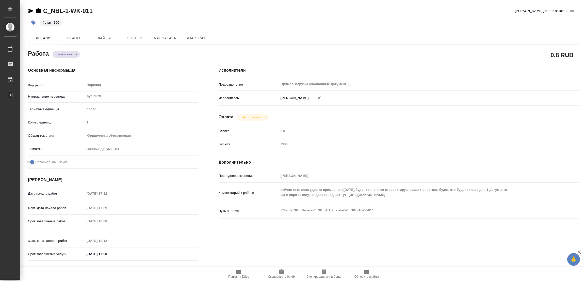
type textarea "x"
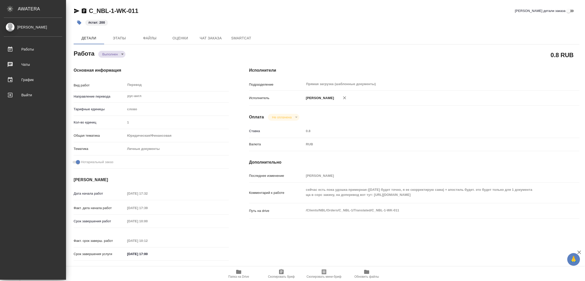
type textarea "x"
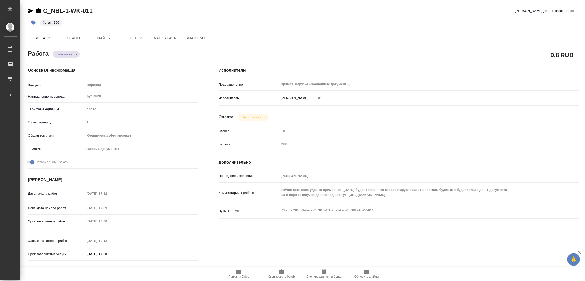
type textarea "x"
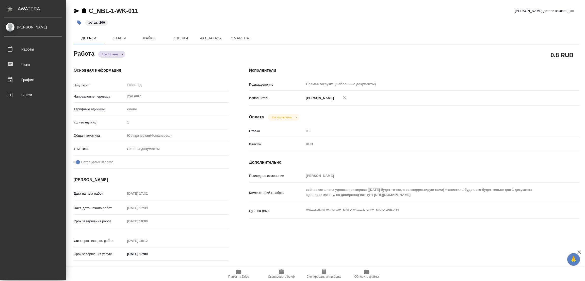
type textarea "x"
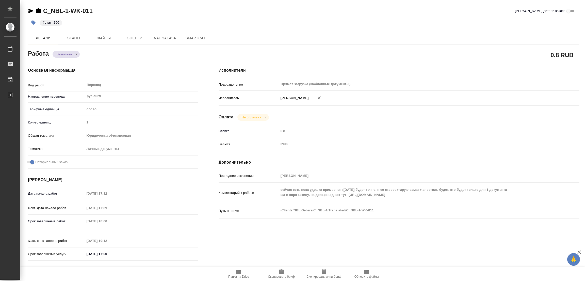
type textarea "x"
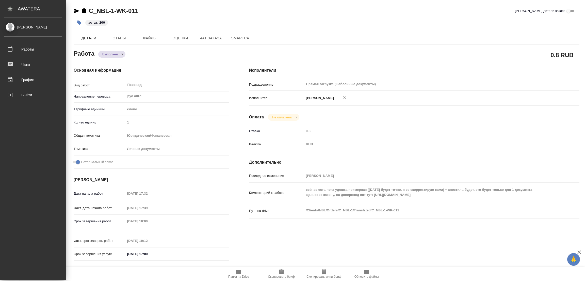
type textarea "x"
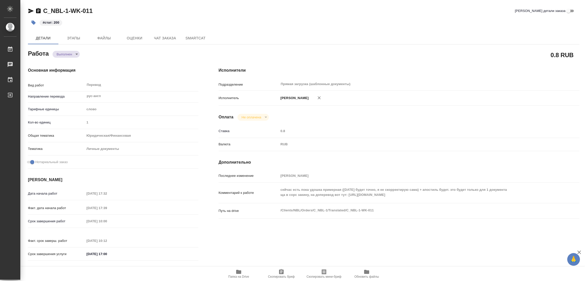
drag, startPoint x: 303, startPoint y: 208, endPoint x: 372, endPoint y: 224, distance: 71.1
click at [372, 224] on div "Путь на drive /Clients/NBL/Orders/C_NBL-1/Translated/C_NBL-1-WK-011 x" at bounding box center [399, 215] width 361 height 20
click at [235, 271] on span "Папка на Drive" at bounding box center [239, 274] width 37 height 10
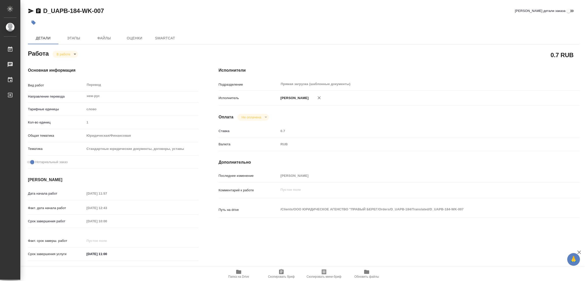
type textarea "x"
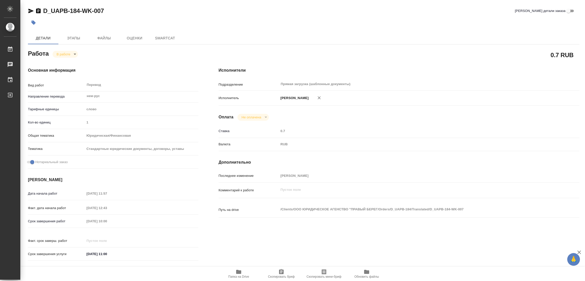
type textarea "x"
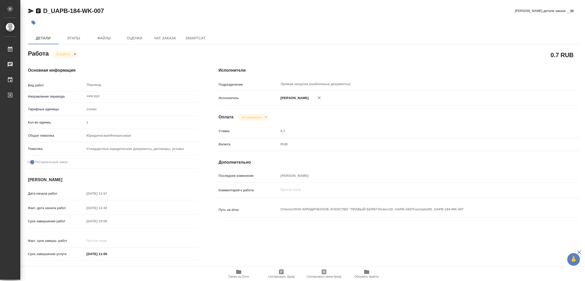
type textarea "x"
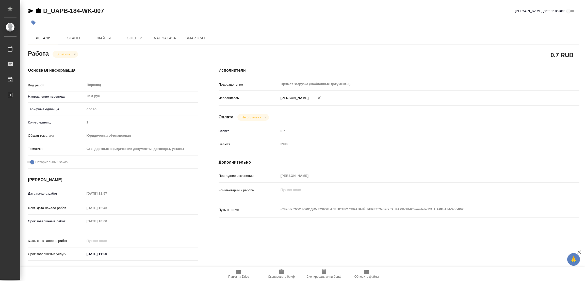
type textarea "x"
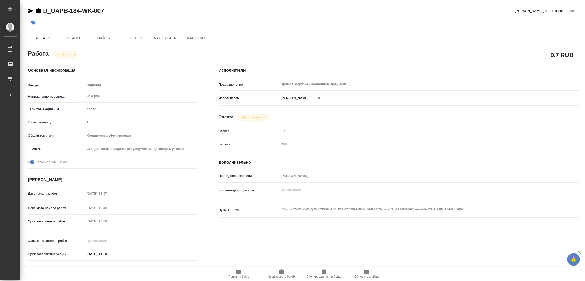
type textarea "x"
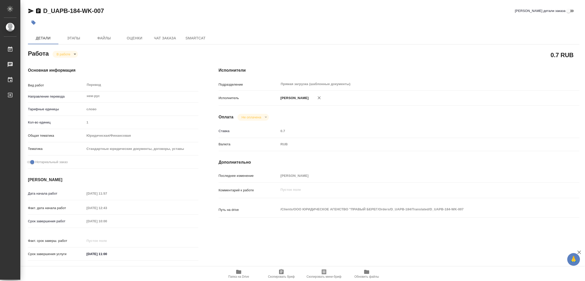
type textarea "x"
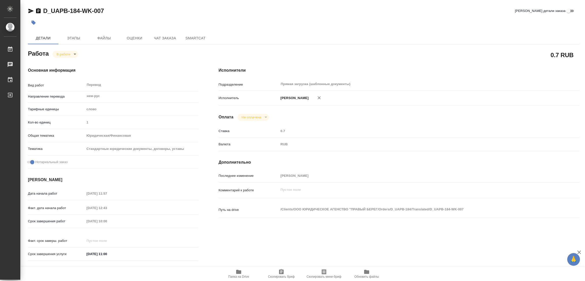
type textarea "x"
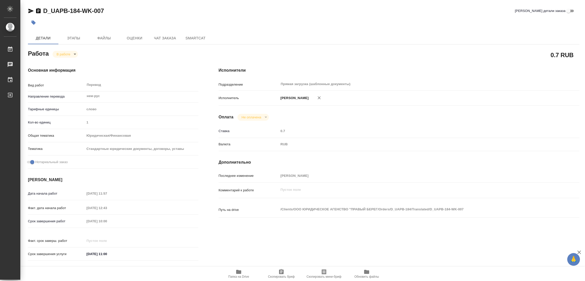
click at [237, 273] on icon "button" at bounding box center [238, 272] width 5 height 4
click at [77, 37] on span "Этапы" at bounding box center [73, 38] width 24 height 6
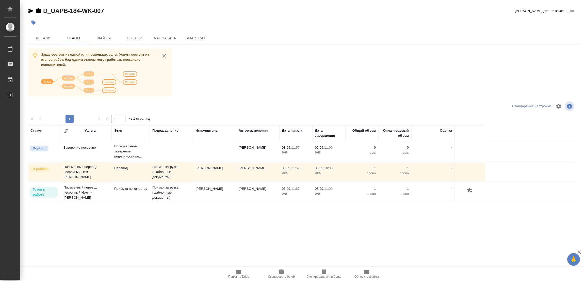
drag, startPoint x: 265, startPoint y: 76, endPoint x: 258, endPoint y: 74, distance: 6.6
click at [263, 76] on div "Заказ состоит из одной или нескольких услуг. Услуга состоит из этапов работ. На…" at bounding box center [304, 144] width 552 height 191
click at [39, 37] on span "Детали" at bounding box center [43, 38] width 24 height 6
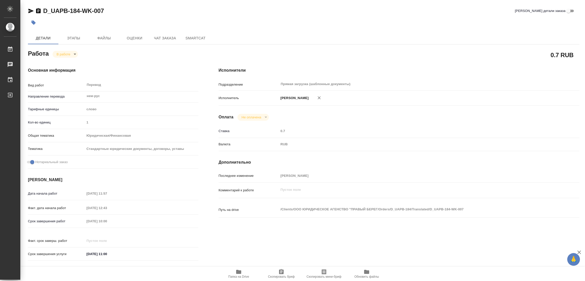
type textarea "x"
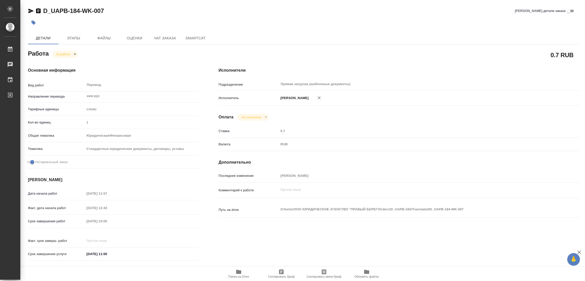
type textarea "x"
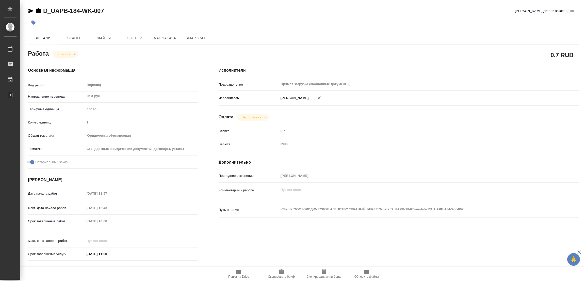
type textarea "x"
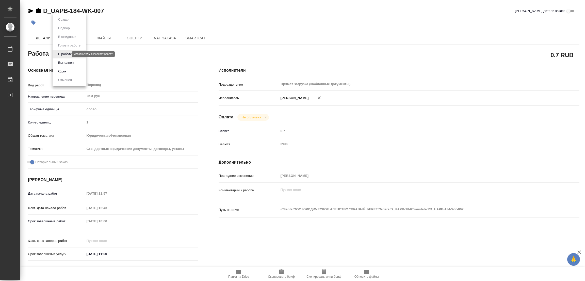
click at [62, 52] on body "🙏 .cls-1 fill:#fff; AWATERA Popova Galina Работы 0 Чаты График Выйти D_UAPB-184…" at bounding box center [292, 140] width 585 height 281
click at [61, 63] on button "Выполнен" at bounding box center [66, 63] width 19 height 6
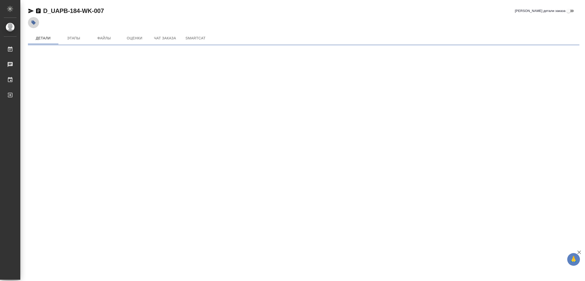
click at [31, 23] on icon "button" at bounding box center [33, 22] width 5 height 5
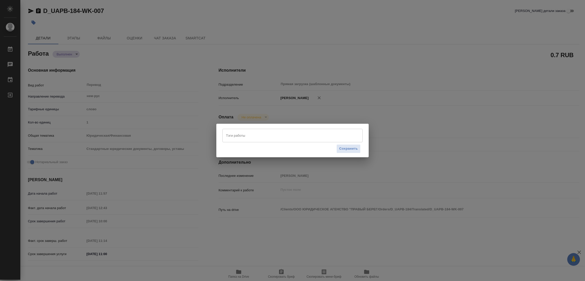
type textarea "x"
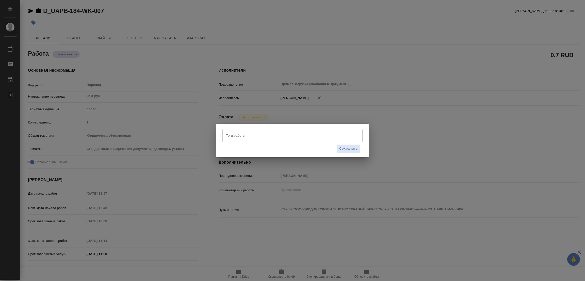
type textarea "x"
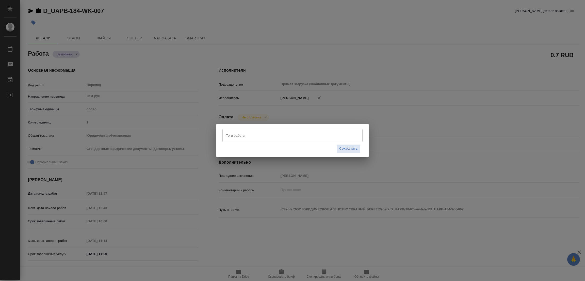
type textarea "x"
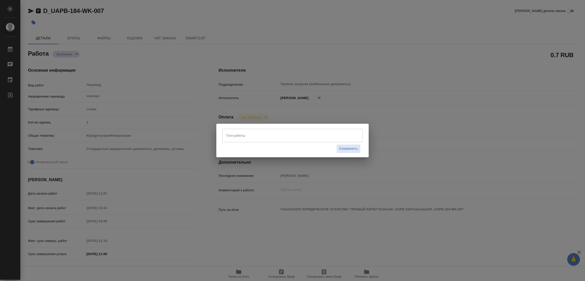
click at [231, 133] on input "Тэги работы" at bounding box center [288, 135] width 126 height 9
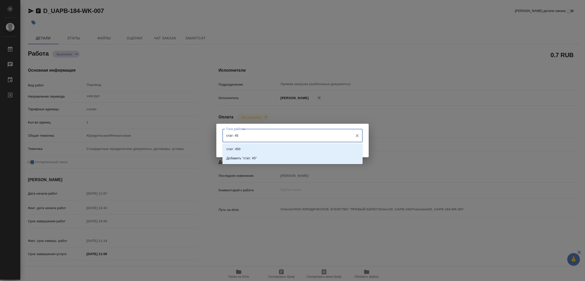
type input "стат: 450"
click at [254, 155] on li "Добавить "стат: 450"" at bounding box center [293, 158] width 140 height 9
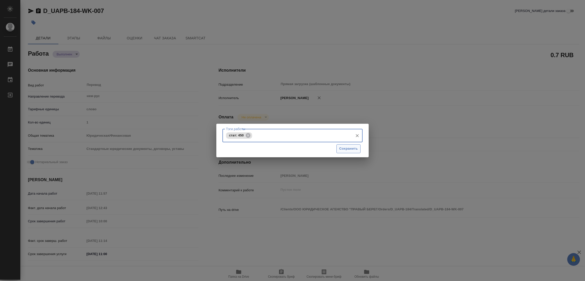
click at [344, 146] on span "Сохранить" at bounding box center [348, 149] width 19 height 6
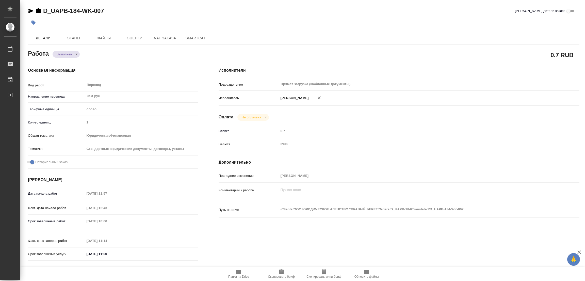
type input "completed"
type textarea "Перевод"
type textarea "x"
type input "нем-рус"
type input "5a8b1489cc6b4906c91bfd90"
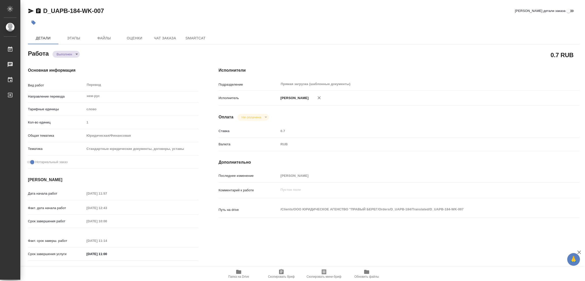
type input "1"
type input "yr-fn"
type input "5f647205b73bc97568ca66bf"
checkbox input "true"
type input "03.09.2025 11:57"
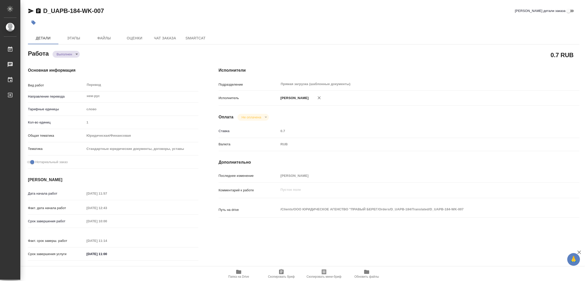
type input "03.09.2025 12:43"
type input "05.09.2025 10:00"
type input "05.09.2025 11:14"
type input "05.09.2025 11:00"
type input "Прямая загрузка (шаблонные документы)"
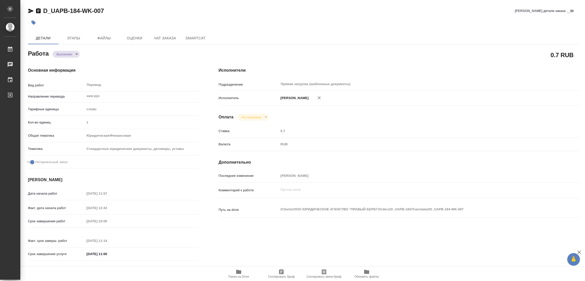
type input "notPayed"
type input "0.7"
type input "RUB"
type input "Попова Галина"
type textarea "x"
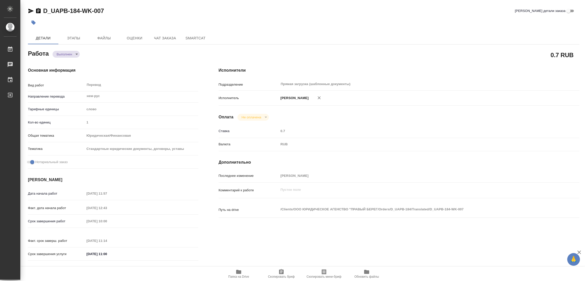
type textarea "/Clients/ООО ЮРИДИЧЕСКОЕ АГЕНСТВО "ПРАВЫЙ БЕРЕГ/Orders/D_UAPB-184/Translated/D_…"
type textarea "x"
type input "D_UAPB-184"
type input "Письменный перевод несрочный"
type input "Приёмка по качеству, Постредактура машинного перевода, Редактура, Корректура, П…"
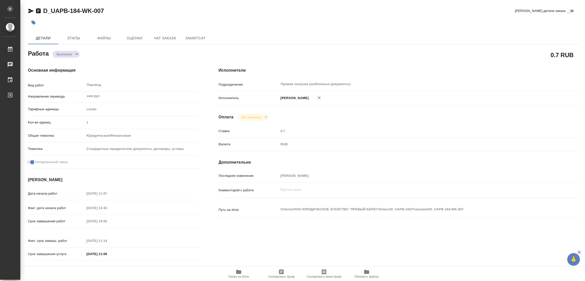
type input "Давыдова Елена"
type input "Петрова Валерия"
type input "/Clients/ООО ЮРИДИЧЕСКОЕ АГЕНСТВО "ПРАВЫЙ БЕРЕГ/Orders/D_UAPB-184"
type input "https://drive.awatera.com/s/tKMgJRZfrig3CNS"
type textarea "x"
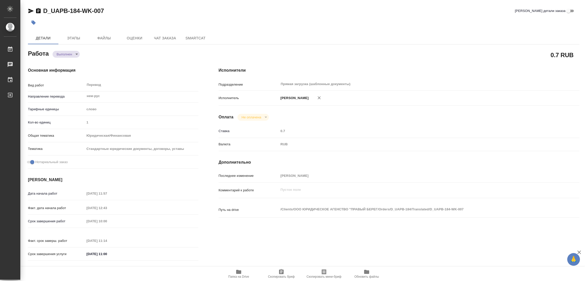
type textarea "переводим только с немецкого"
type textarea "x"
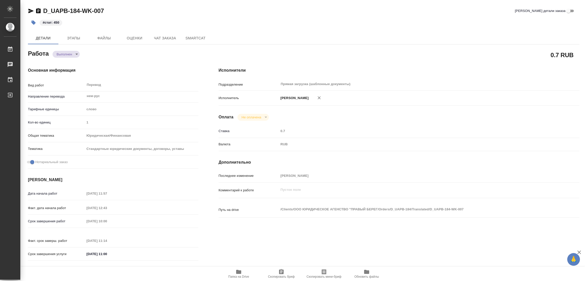
type textarea "x"
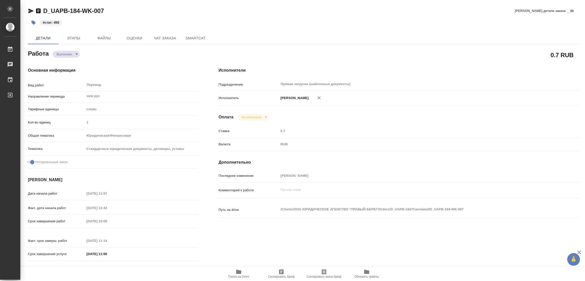
type textarea "x"
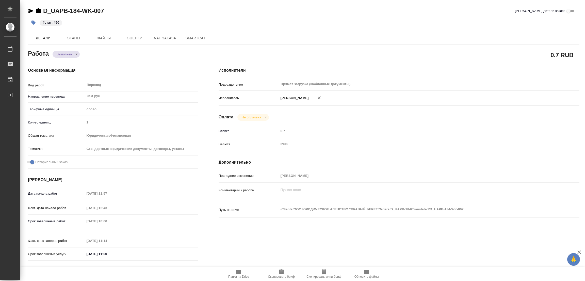
type textarea "x"
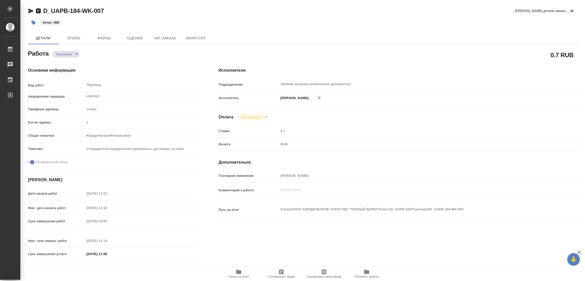
type textarea "x"
click at [302, 20] on div "#стат: 450" at bounding box center [212, 22] width 368 height 11
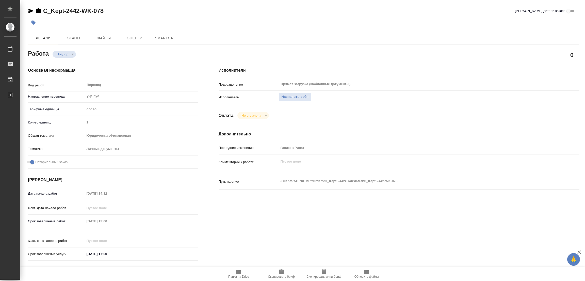
type textarea "x"
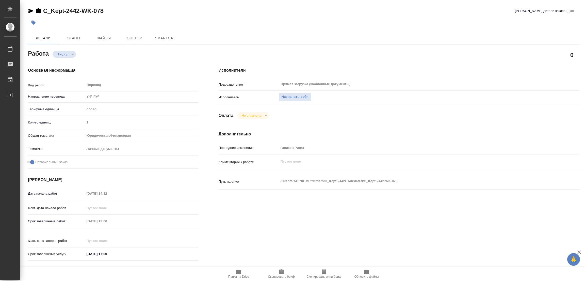
type textarea "x"
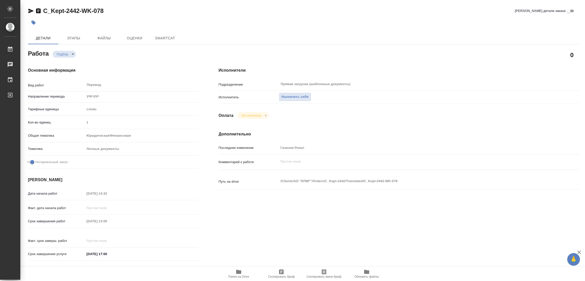
type textarea "x"
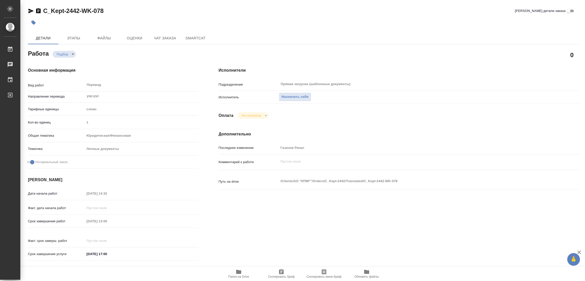
type textarea "x"
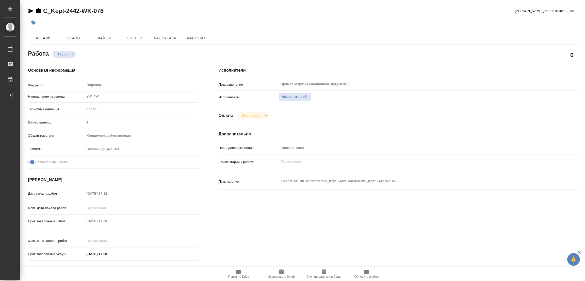
type textarea "x"
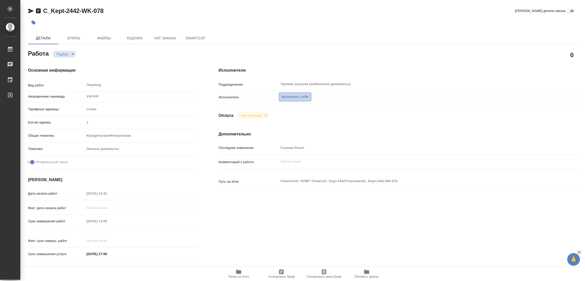
click at [297, 96] on span "Назначить себя" at bounding box center [295, 97] width 27 height 6
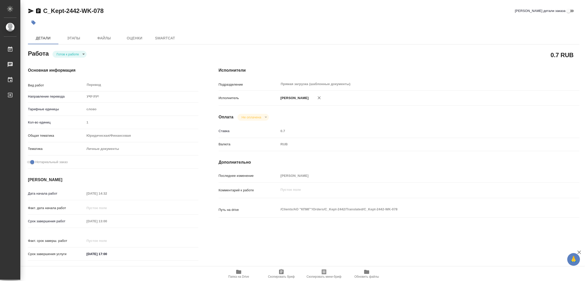
type textarea "x"
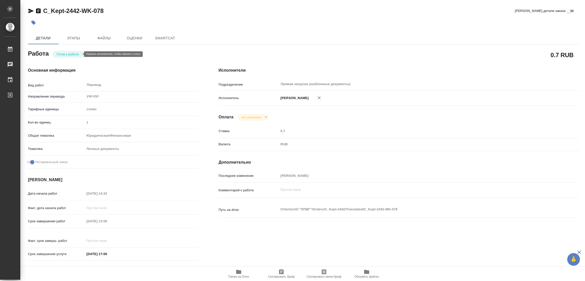
type textarea "x"
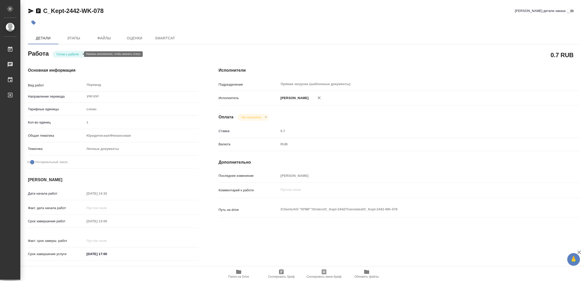
type textarea "x"
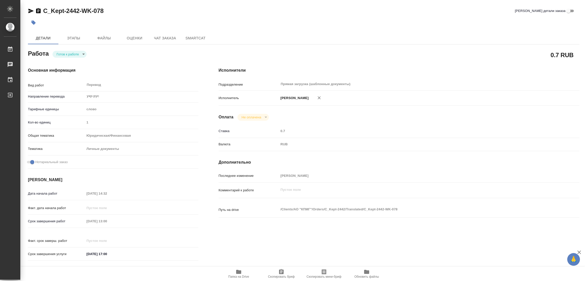
type textarea "x"
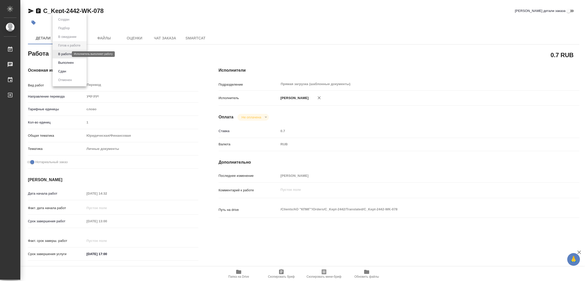
click at [62, 53] on body "🙏 .cls-1 fill:#fff; AWATERA Popova Galina Работы Чаты График Выйти C_Kept-2442-…" at bounding box center [292, 140] width 585 height 281
type textarea "x"
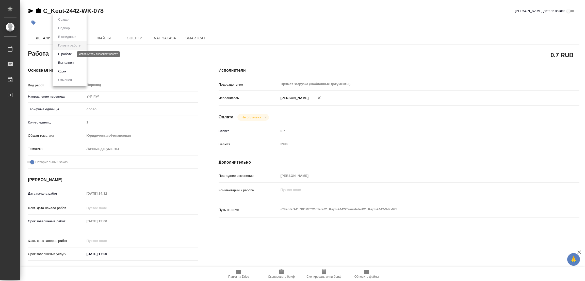
type textarea "x"
click at [61, 52] on button "В работе" at bounding box center [65, 54] width 17 height 6
type textarea "x"
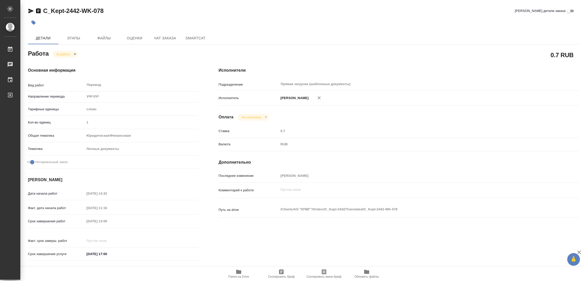
type textarea "x"
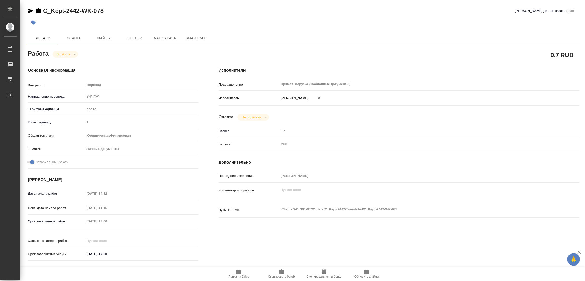
type textarea "x"
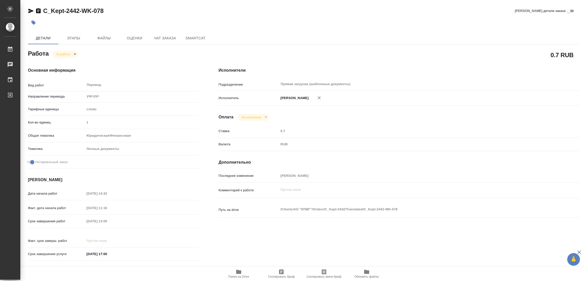
type textarea "x"
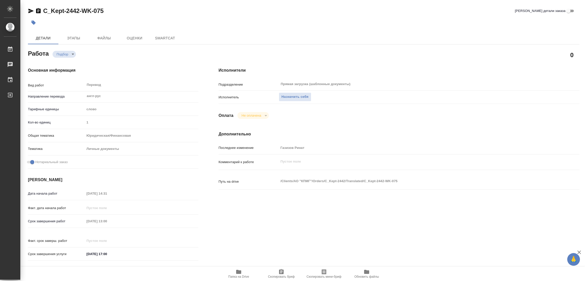
type textarea "x"
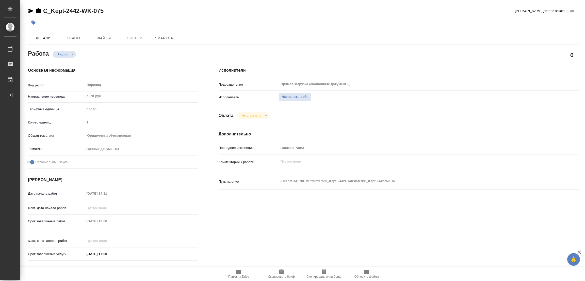
type textarea "x"
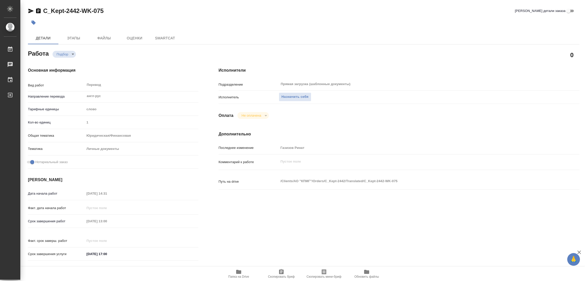
type textarea "x"
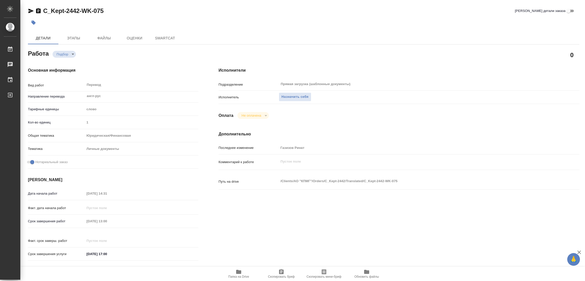
type textarea "x"
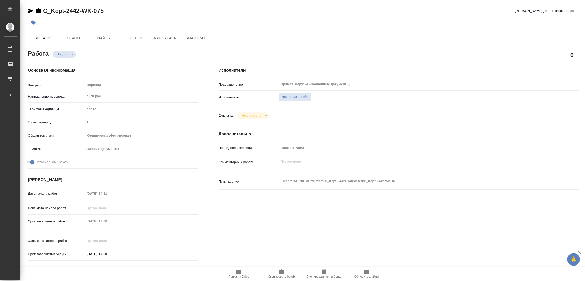
type textarea "x"
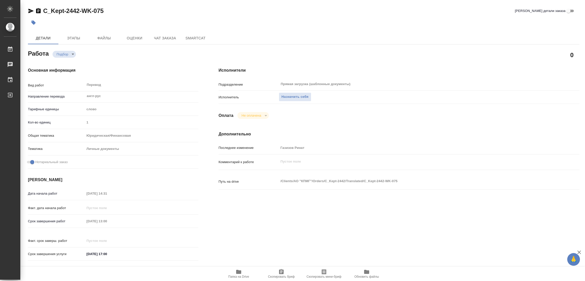
type textarea "x"
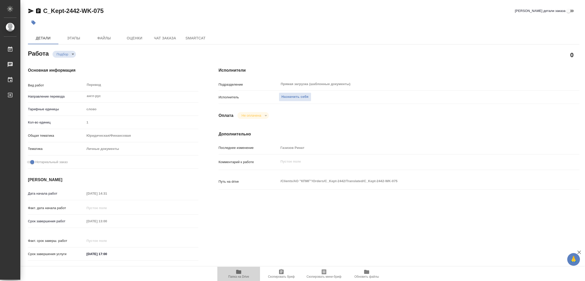
click at [237, 272] on icon "button" at bounding box center [238, 272] width 5 height 4
click at [286, 94] on span "Назначить себя" at bounding box center [295, 97] width 27 height 6
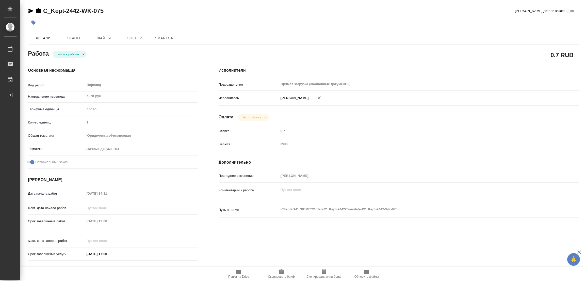
type textarea "x"
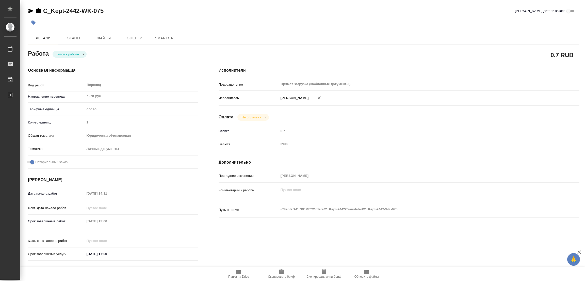
type textarea "x"
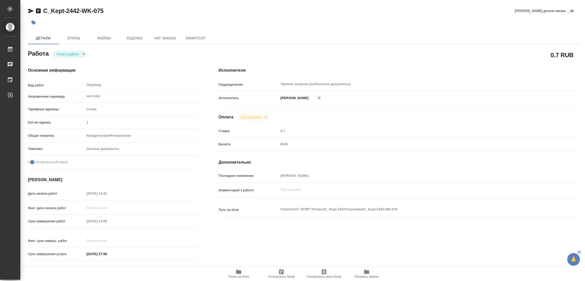
type textarea "x"
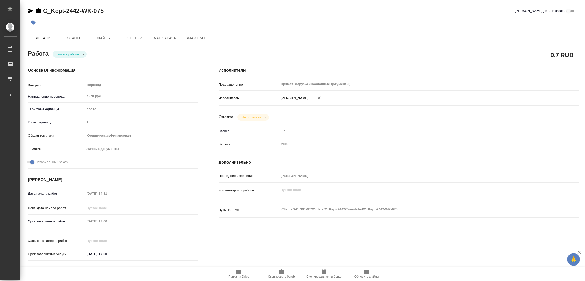
type textarea "x"
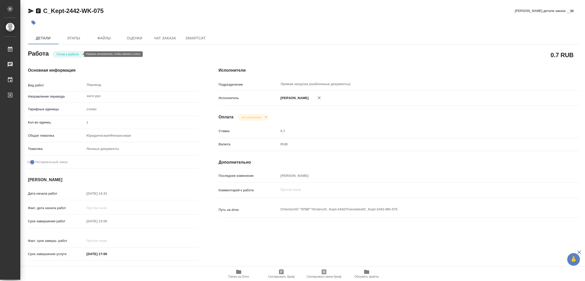
click at [64, 53] on body "🙏 .cls-1 fill:#fff; AWATERA Popova Galina Работы Чаты График Выйти C_Kept-2442-…" at bounding box center [292, 140] width 585 height 281
type textarea "x"
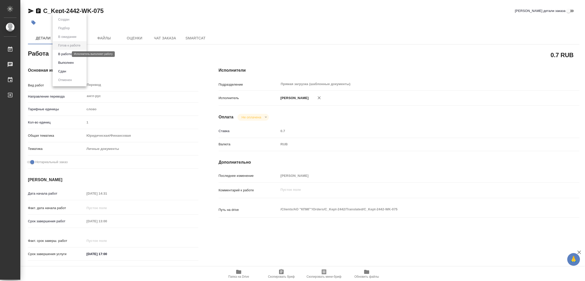
type textarea "x"
click at [64, 53] on button "В работе" at bounding box center [65, 54] width 17 height 6
type textarea "x"
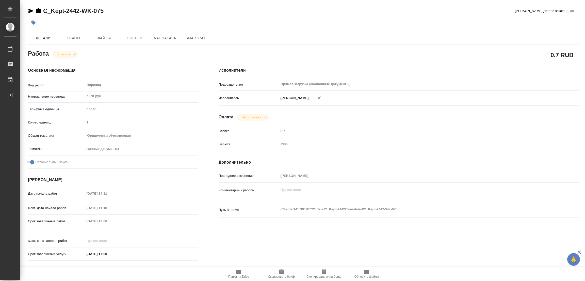
type textarea "x"
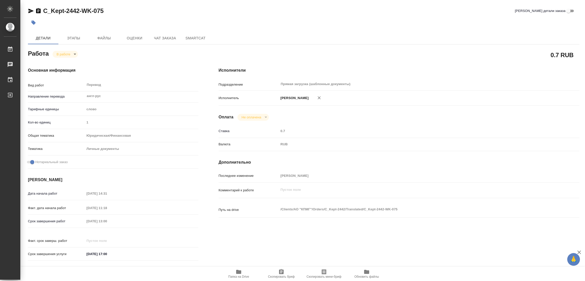
type textarea "x"
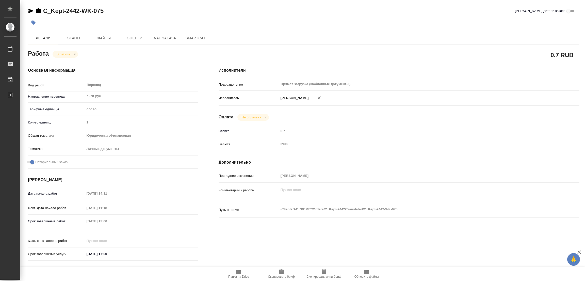
type textarea "x"
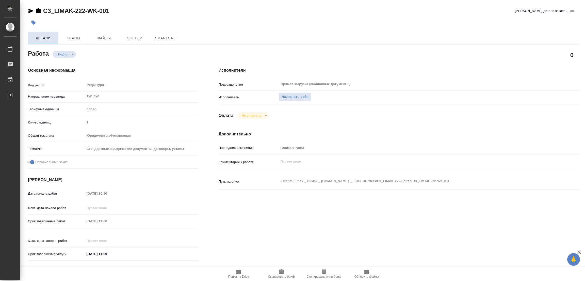
type textarea "x"
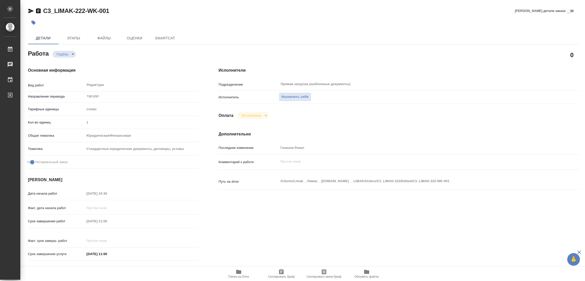
type textarea "x"
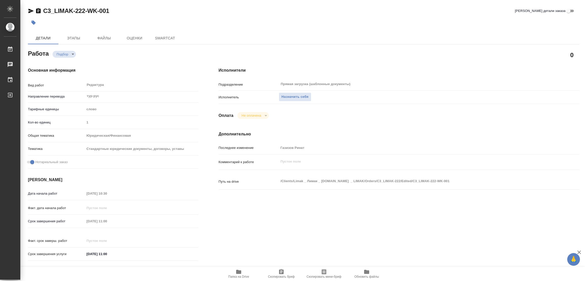
type textarea "x"
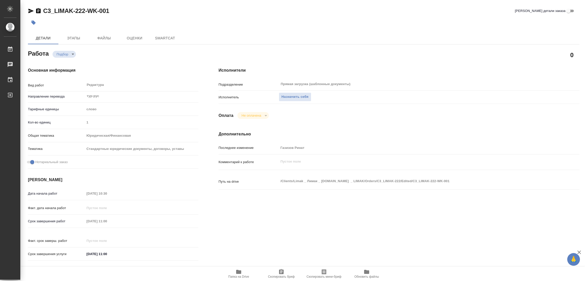
type textarea "x"
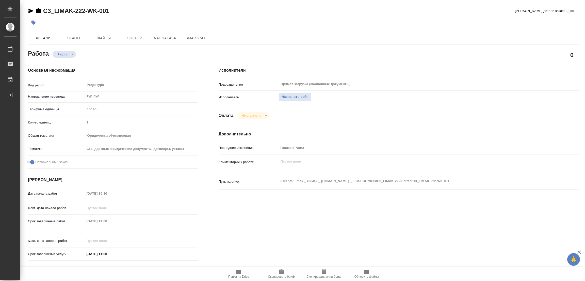
type textarea "x"
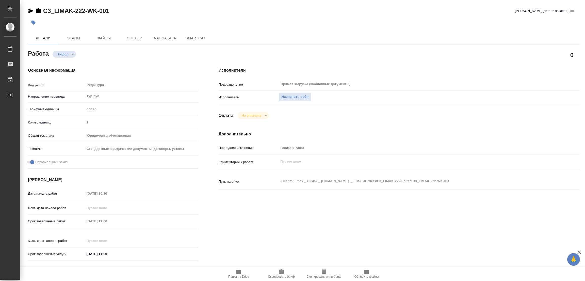
scroll to position [140, 0]
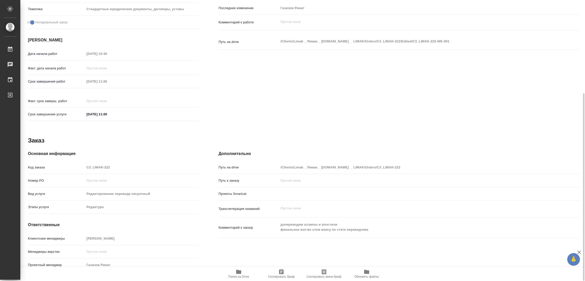
type textarea "x"
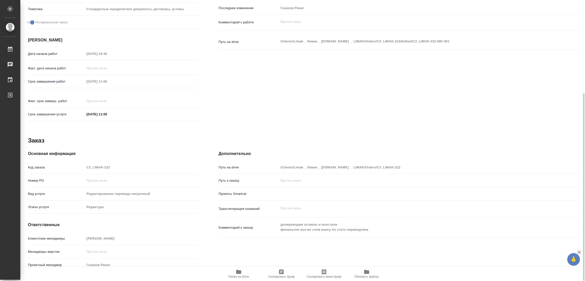
click at [240, 272] on icon "button" at bounding box center [238, 272] width 5 height 4
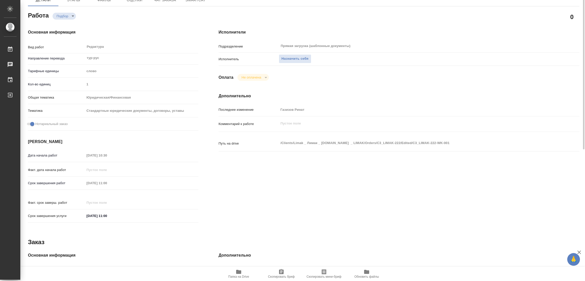
scroll to position [0, 0]
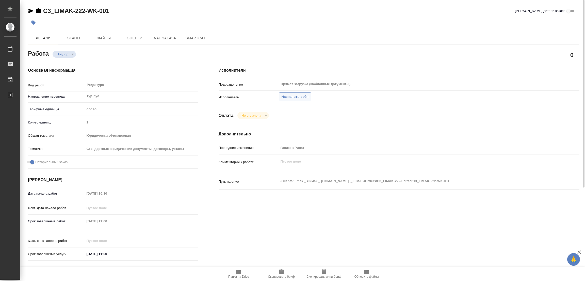
click at [286, 94] on span "Назначить себя" at bounding box center [295, 97] width 27 height 6
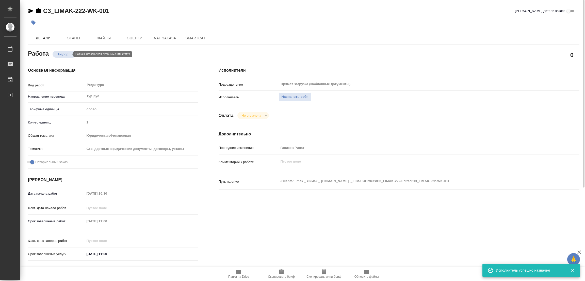
click at [61, 53] on body "🙏 .cls-1 fill:#fff; AWATERA Popova Galina Работы 0 Чаты График Выйти C3_LIMAK-2…" at bounding box center [292, 140] width 585 height 281
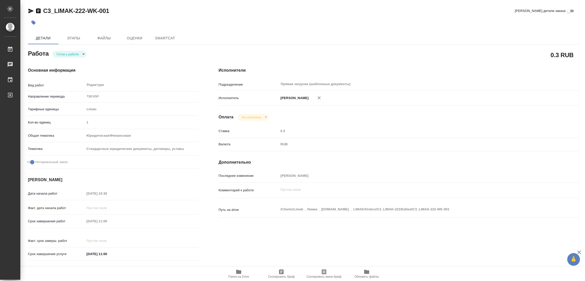
type textarea "x"
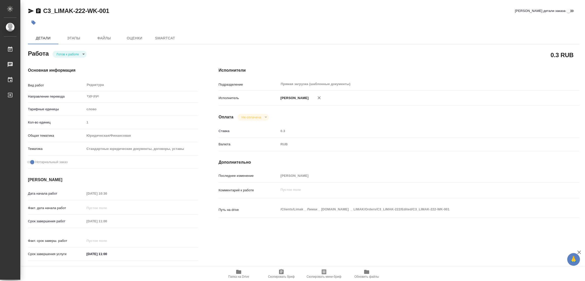
type textarea "x"
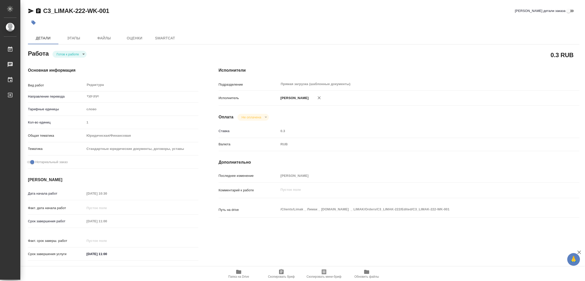
type textarea "x"
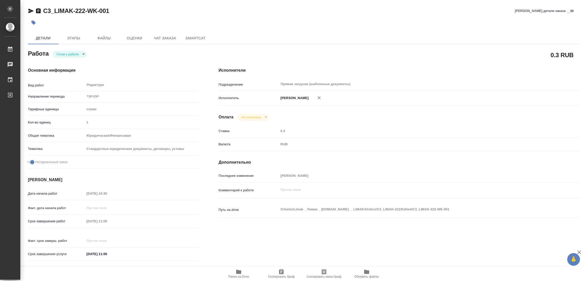
type textarea "x"
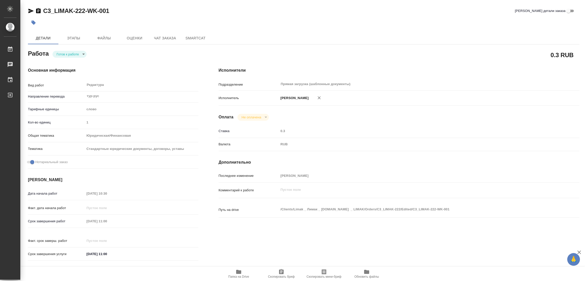
type textarea "x"
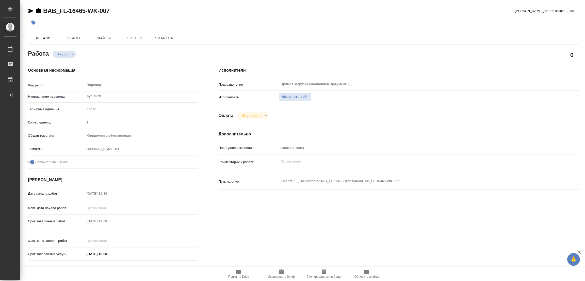
type textarea "x"
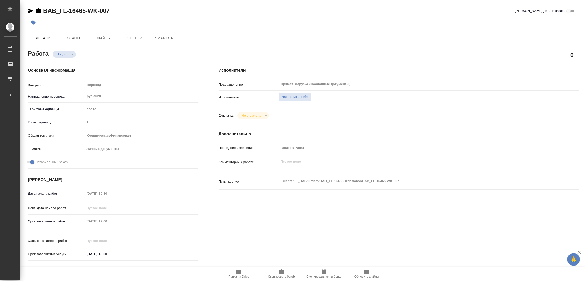
type textarea "x"
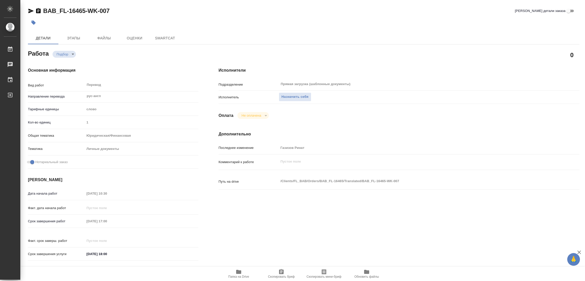
type textarea "x"
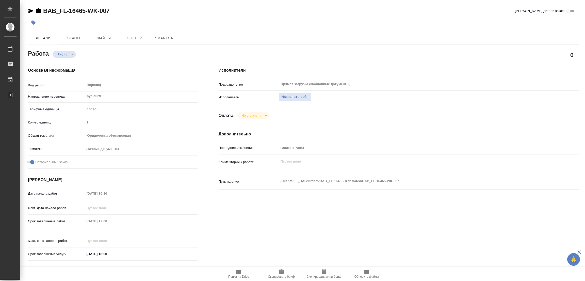
type textarea "x"
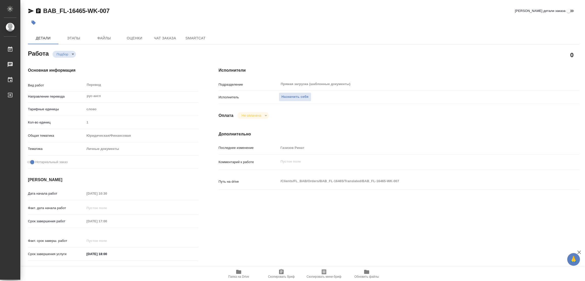
type textarea "x"
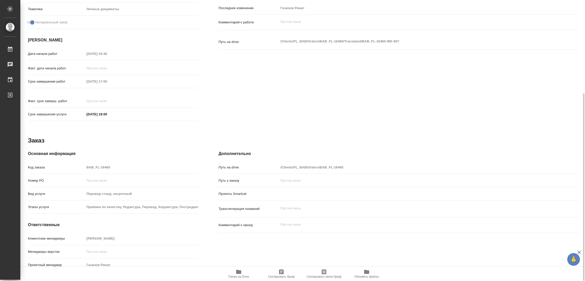
type textarea "x"
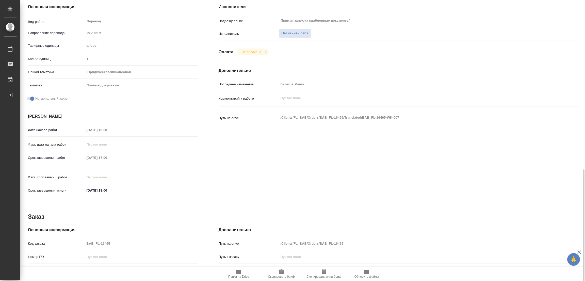
scroll to position [140, 0]
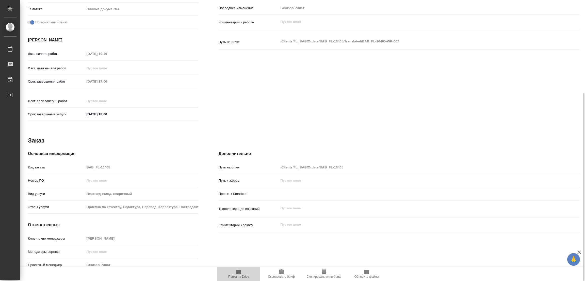
click at [242, 272] on icon "button" at bounding box center [239, 272] width 6 height 6
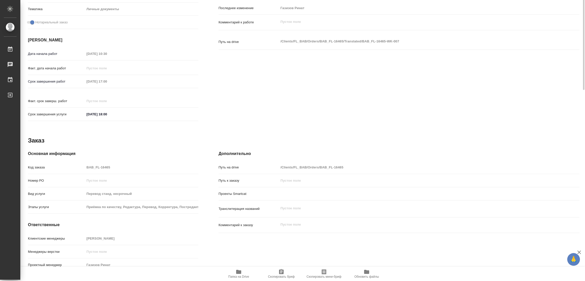
scroll to position [0, 0]
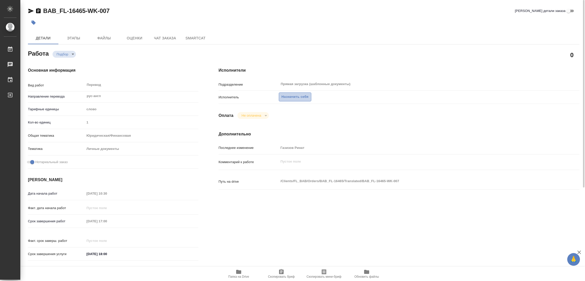
click at [283, 97] on span "Назначить себя" at bounding box center [295, 97] width 27 height 6
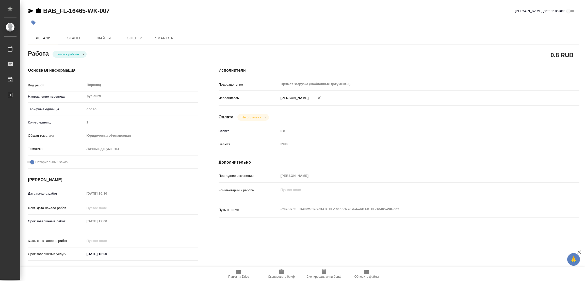
type textarea "x"
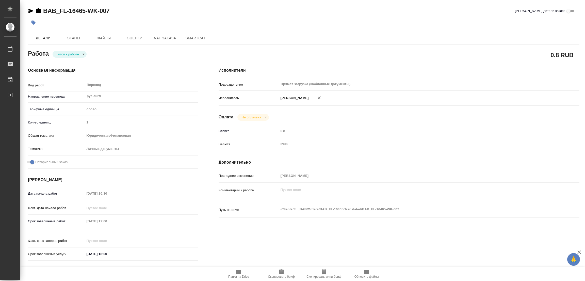
type textarea "x"
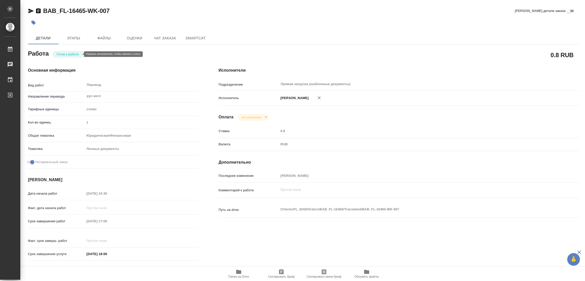
click at [62, 54] on body "🙏 .cls-1 fill:#fff; AWATERA [PERSON_NAME] Работы Чаты График Выйти BAB_FL-16465…" at bounding box center [292, 140] width 585 height 281
type textarea "x"
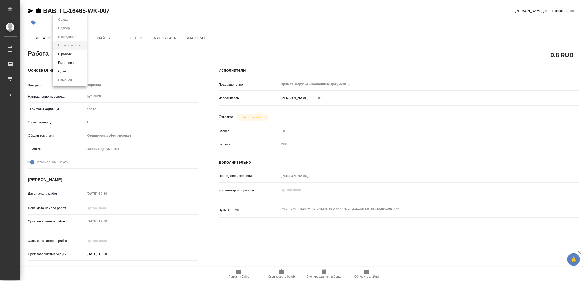
type textarea "x"
click at [63, 51] on button "В работе" at bounding box center [65, 54] width 17 height 6
type textarea "x"
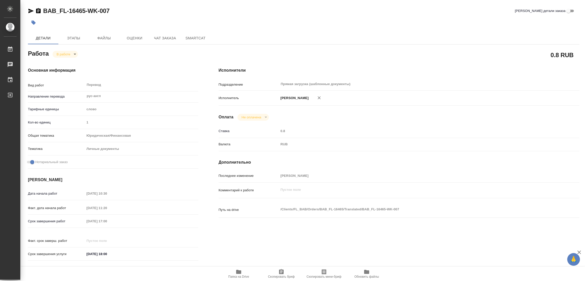
type textarea "x"
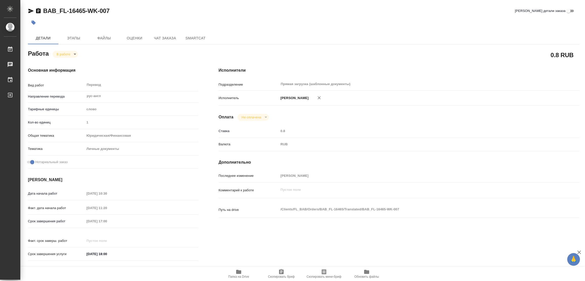
type textarea "x"
click at [283, 14] on div "BAB_FL-16465-WK-007 Кратко детали заказа" at bounding box center [304, 11] width 552 height 8
type textarea "x"
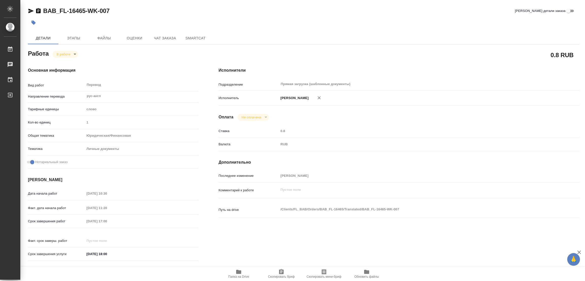
type textarea "x"
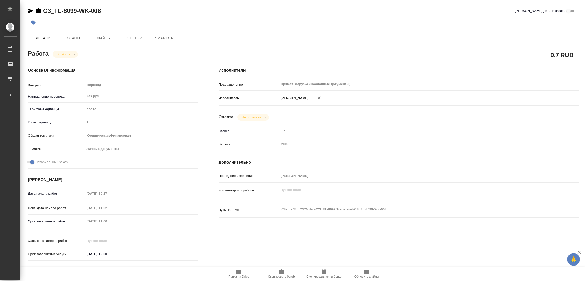
type textarea "x"
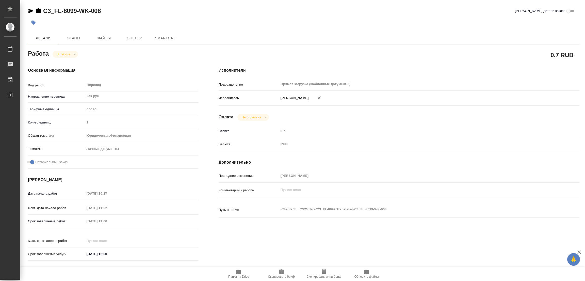
type textarea "x"
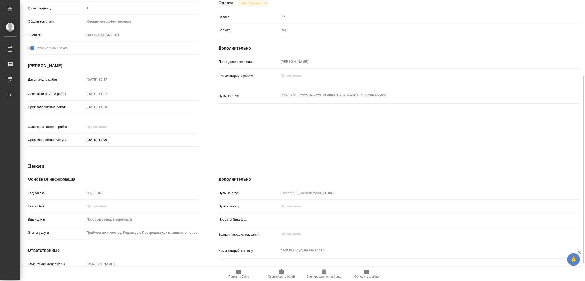
type textarea "x"
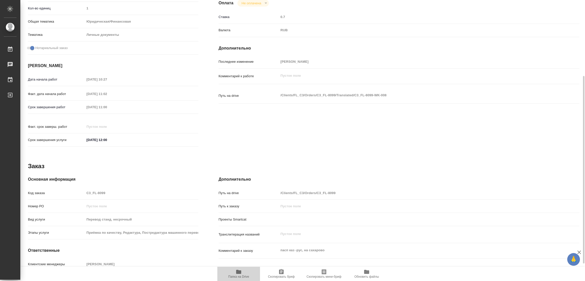
click at [235, 271] on span "Папка на Drive" at bounding box center [239, 274] width 37 height 10
type textarea "x"
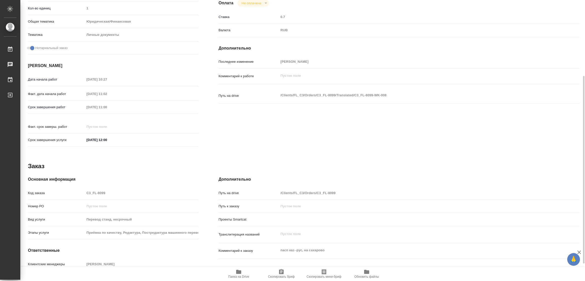
type textarea "x"
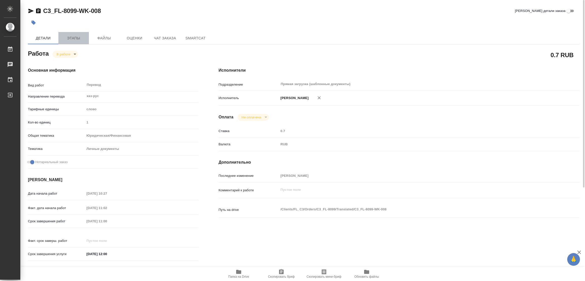
click at [75, 37] on span "Этапы" at bounding box center [73, 38] width 24 height 6
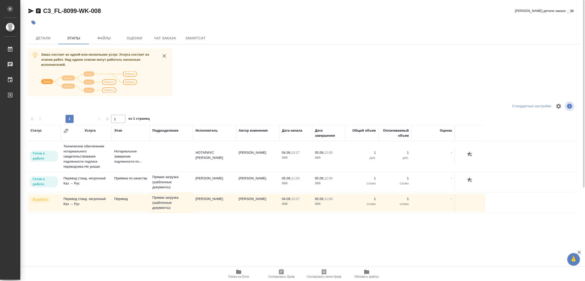
click at [116, 235] on div "Статус Услуга Этап Подразделение Исполнитель Автор изменения Дата начала Дата з…" at bounding box center [302, 182] width 548 height 114
click at [40, 37] on span "Детали" at bounding box center [43, 38] width 24 height 6
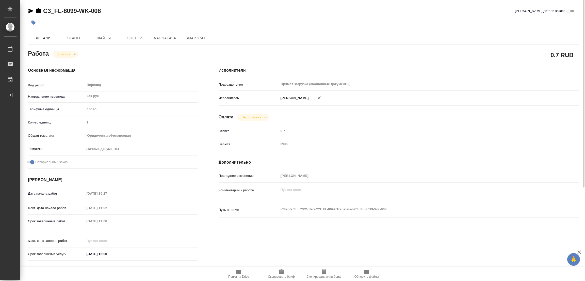
type textarea "x"
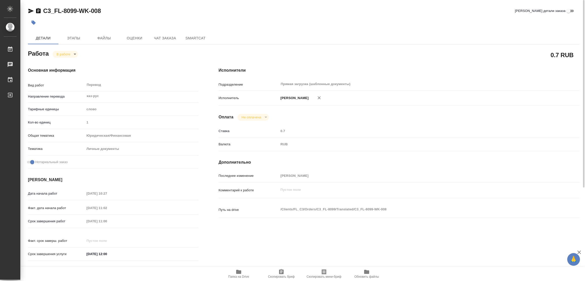
type textarea "x"
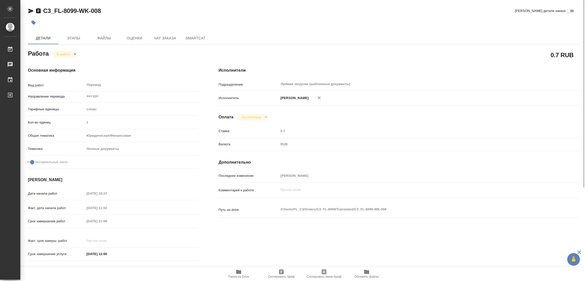
type textarea "x"
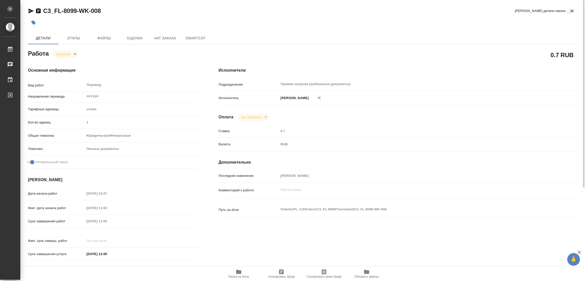
click at [60, 49] on div "Работа В работе inProgress" at bounding box center [113, 53] width 170 height 9
click at [60, 53] on body "🙏 .cls-1 fill:#fff; AWATERA Popova Galina Работы 0 Чаты График Выйти C3_FL-8099…" at bounding box center [292, 140] width 585 height 281
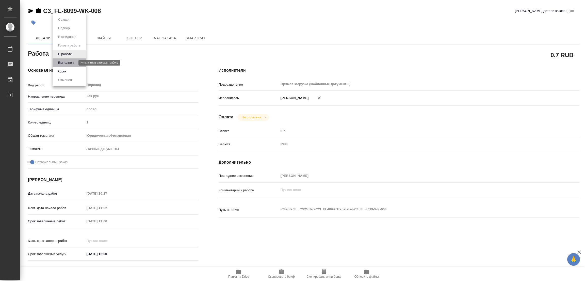
click at [59, 60] on button "Выполнен" at bounding box center [66, 63] width 19 height 6
type textarea "x"
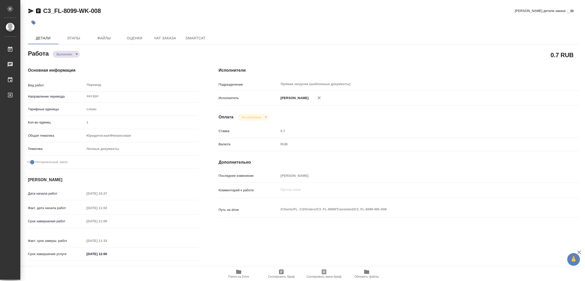
type textarea "x"
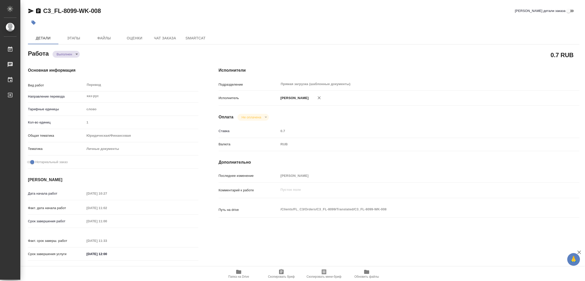
type textarea "x"
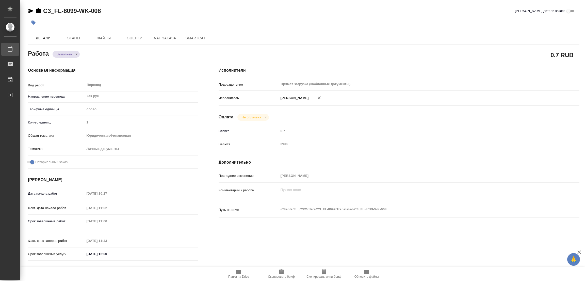
type textarea "x"
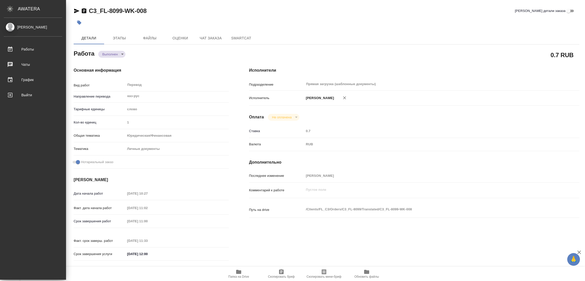
type textarea "x"
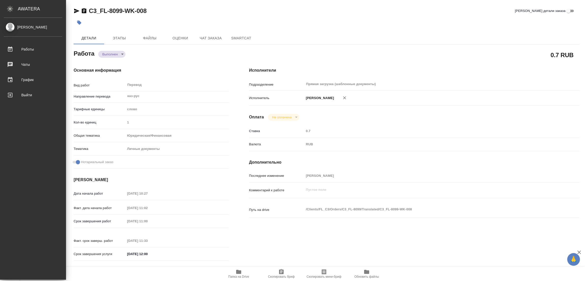
type textarea "x"
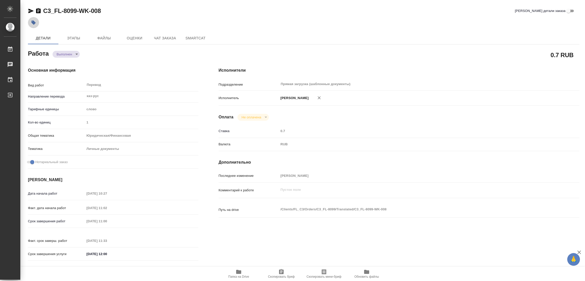
click at [35, 22] on icon "button" at bounding box center [33, 22] width 5 height 5
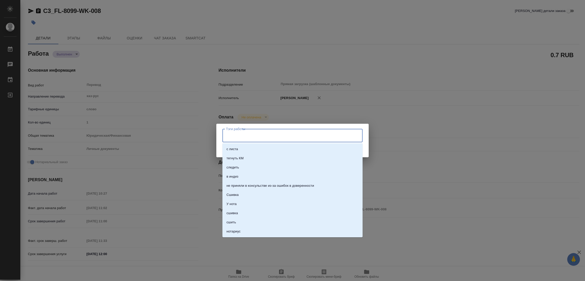
click at [253, 133] on input "Тэги работы" at bounding box center [288, 135] width 126 height 9
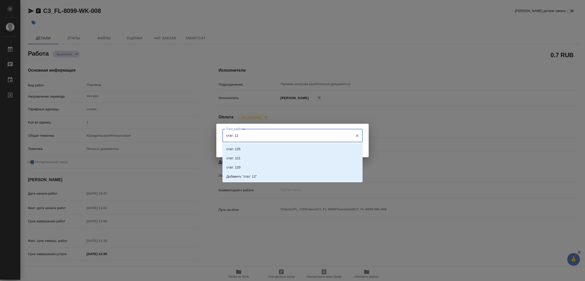
type input "стат: 125"
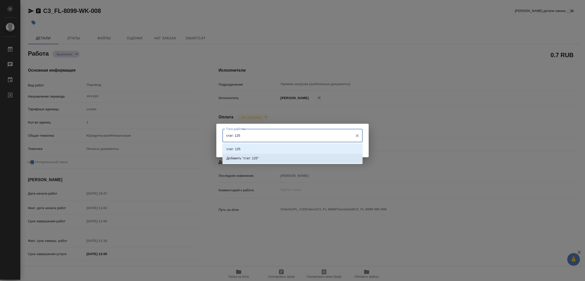
click at [255, 156] on p "Добавить "стат: 125"" at bounding box center [243, 158] width 32 height 5
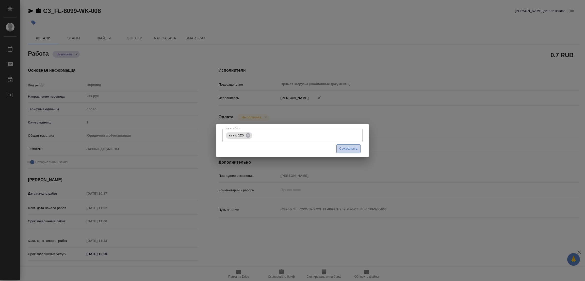
click at [347, 149] on span "Сохранить" at bounding box center [348, 149] width 19 height 6
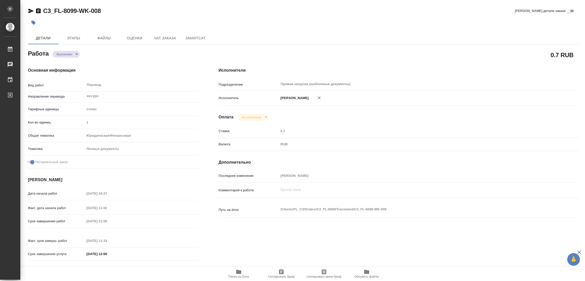
type input "completed"
type textarea "Перевод"
type textarea "x"
type input "каз-рус"
type input "5a8b1489cc6b4906c91bfd90"
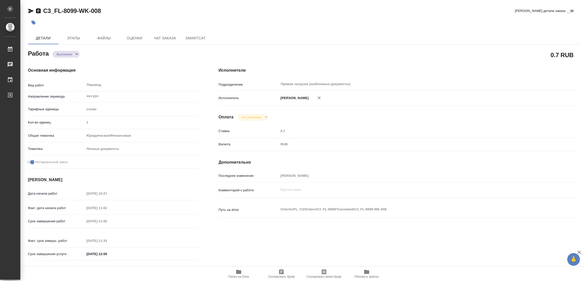
type input "1"
type input "yr-fn"
type input "5a8b8b956a9677013d343cfe"
checkbox input "true"
type input "04.09.2025 10:27"
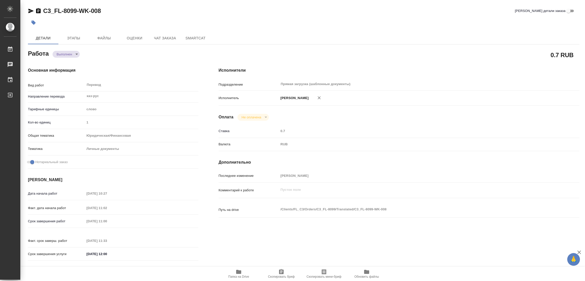
type input "04.09.2025 11:02"
type input "05.09.2025 11:00"
type input "05.09.2025 11:33"
type input "05.09.2025 12:00"
type input "Прямая загрузка (шаблонные документы)"
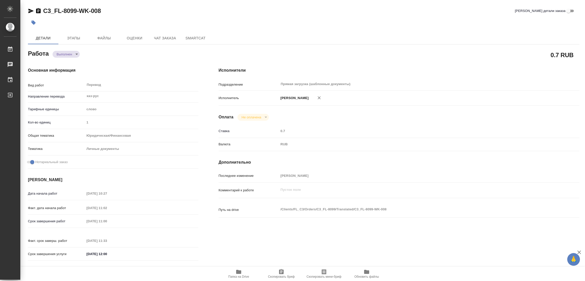
type input "notPayed"
type input "0.7"
type input "RUB"
type input "[PERSON_NAME]"
type textarea "x"
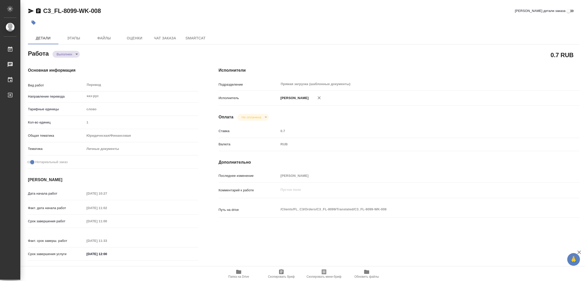
type textarea "/Clients/FL_C3/Orders/C3_FL-8099/Translated/C3_FL-8099-WK-008"
type textarea "x"
type input "C3_FL-8099"
type input "Перевод станд. несрочный"
type input "Приёмка по качеству, Редактура, Постредактура машинного перевода, Перевод, Корр…"
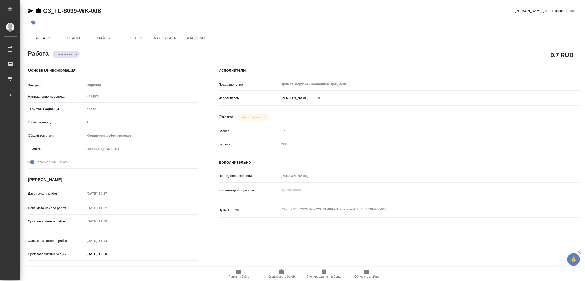
type input "Москалец Алина"
type input "/Clients/FL_C3/Orders/C3_FL-8099"
type textarea "x"
type textarea "пасп каз -рус, на сахарово"
type textarea "x"
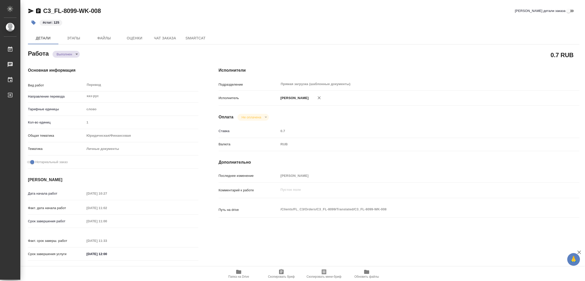
type textarea "x"
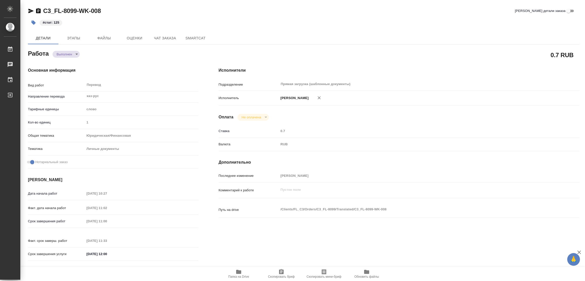
type textarea "x"
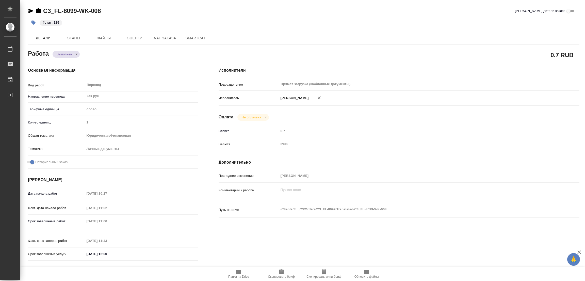
type textarea "x"
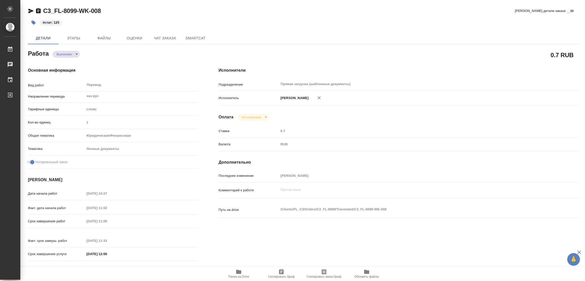
type textarea "x"
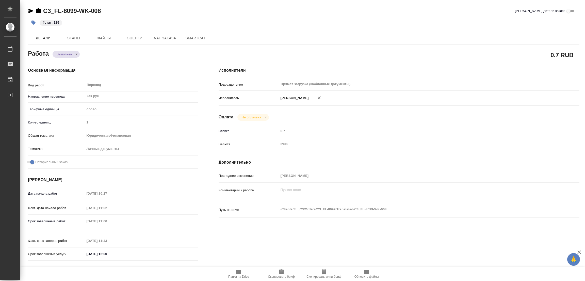
click at [263, 24] on div "#стат: 125" at bounding box center [212, 22] width 368 height 11
click at [131, 10] on div "C3_FL-8099-WK-008 Кратко детали заказа" at bounding box center [304, 11] width 552 height 8
